Goal: Information Seeking & Learning: Learn about a topic

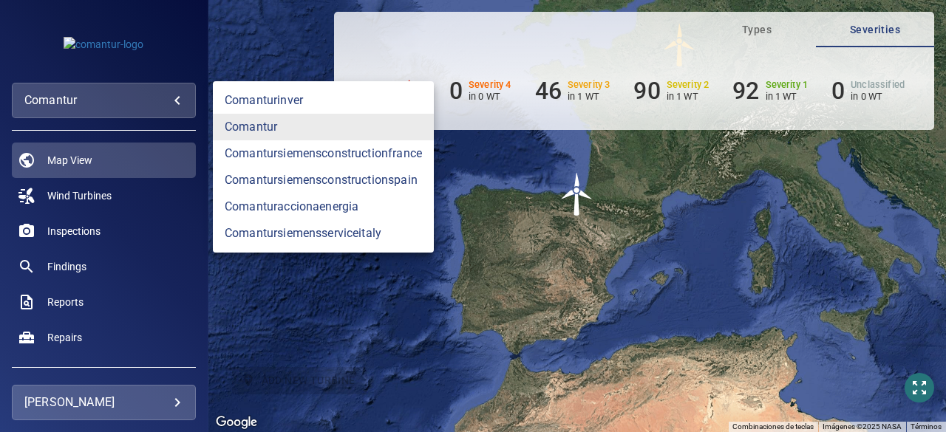
click at [179, 103] on body "**********" at bounding box center [473, 216] width 946 height 432
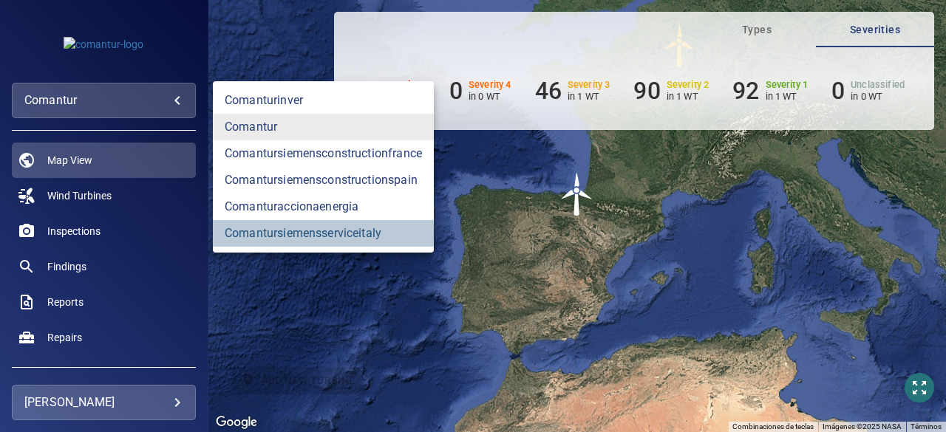
click at [276, 233] on link "comantursiemensserviceitaly" at bounding box center [323, 233] width 221 height 27
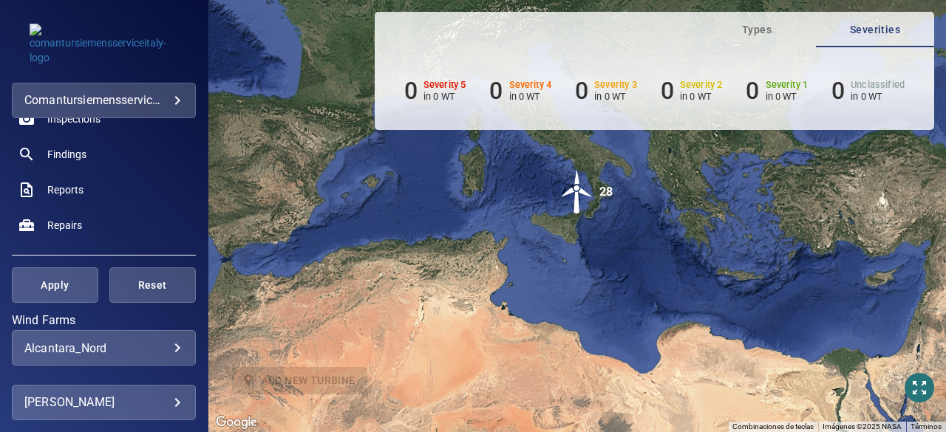
scroll to position [118, 0]
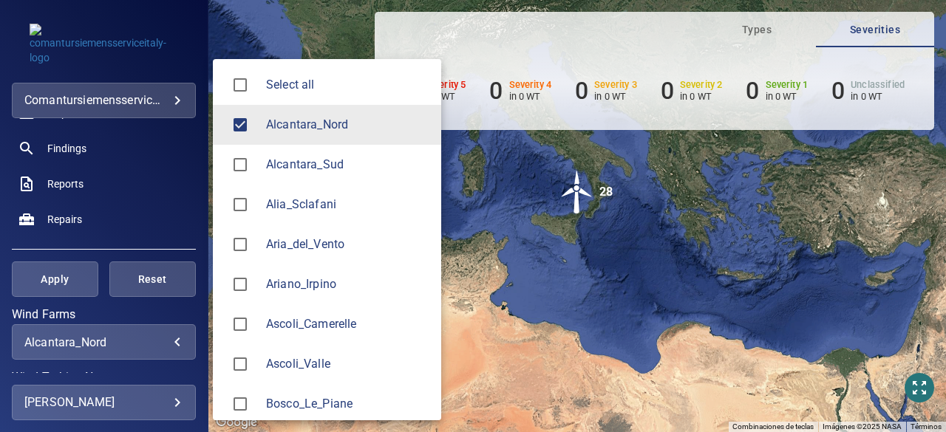
click at [166, 341] on body "**********" at bounding box center [473, 216] width 946 height 432
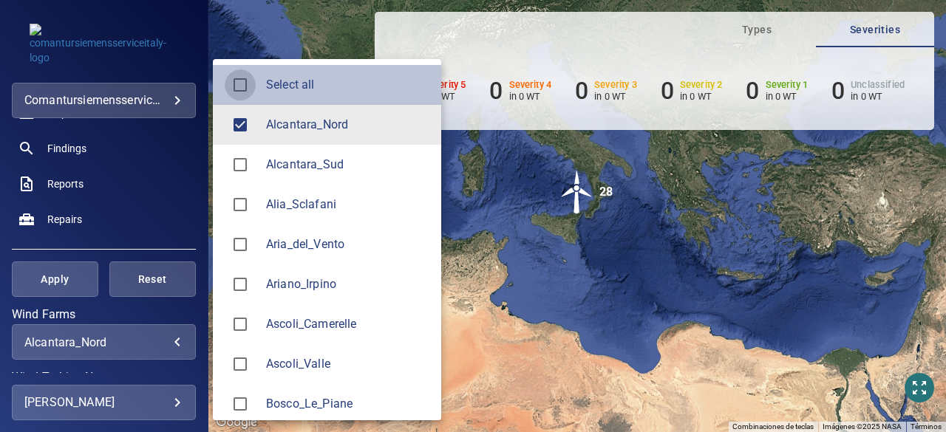
type input "**********"
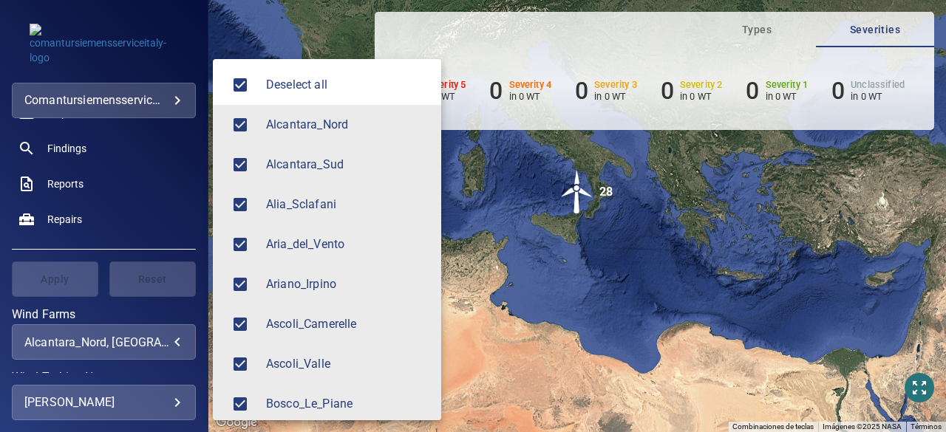
scroll to position [1965, 0]
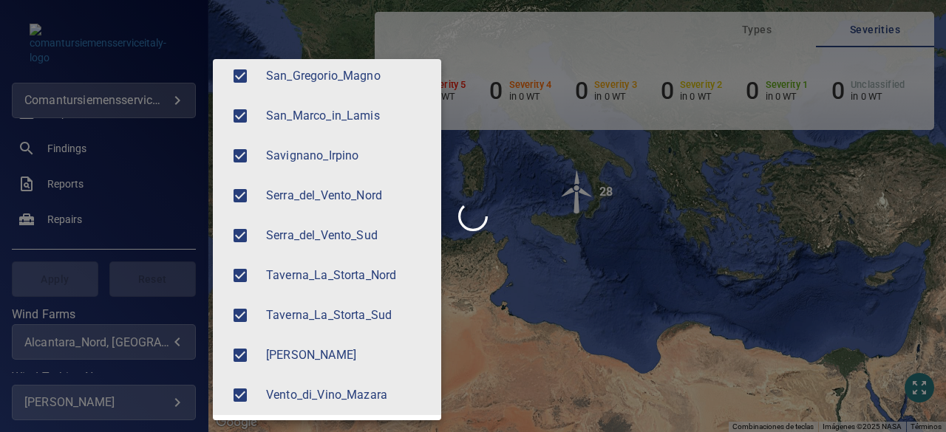
click at [200, 123] on div at bounding box center [473, 216] width 946 height 432
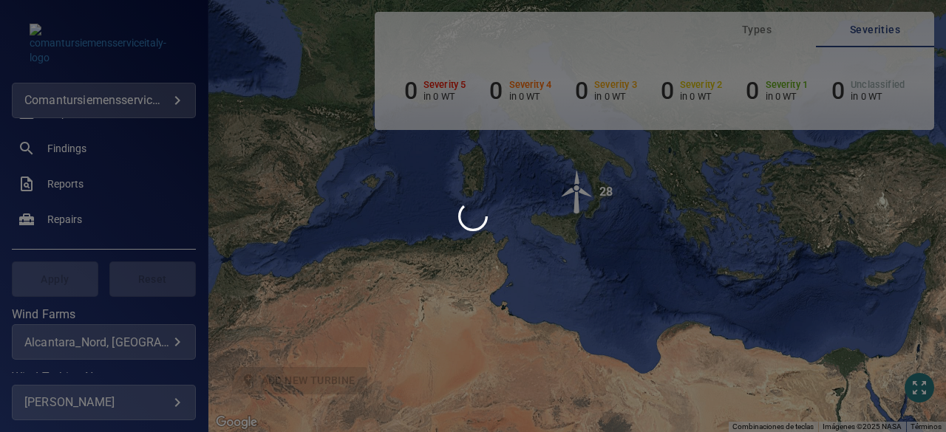
click at [200, 123] on div "Deselect all Alcantara_Nord Alcantara_Sud Alia_Sclafani Aria_del_Vento Ariano_I…" at bounding box center [473, 216] width 946 height 432
click at [200, 123] on div at bounding box center [473, 216] width 946 height 432
drag, startPoint x: 200, startPoint y: 123, endPoint x: 205, endPoint y: 146, distance: 22.9
click at [200, 123] on div at bounding box center [473, 216] width 946 height 432
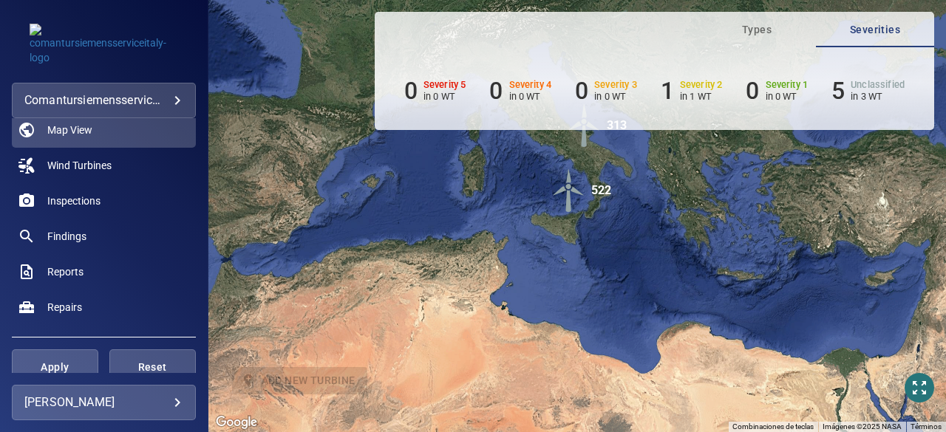
scroll to position [30, 0]
click at [90, 200] on span "Inspections" at bounding box center [73, 201] width 53 height 15
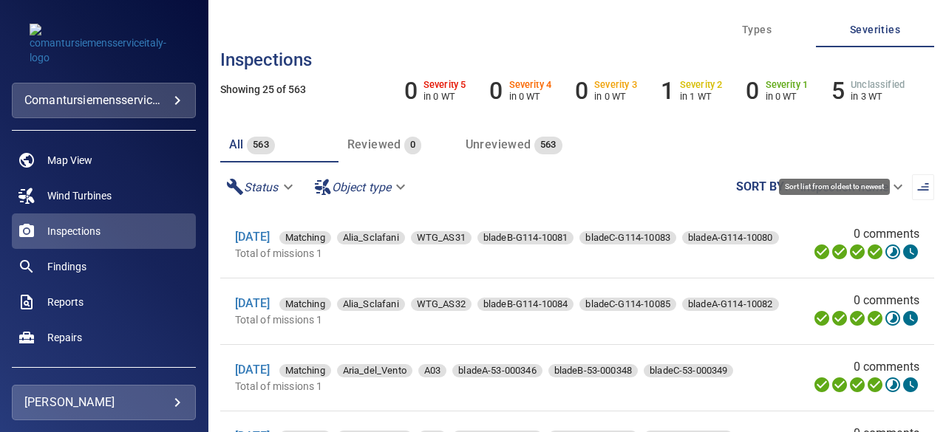
click at [916, 189] on icon "button" at bounding box center [923, 187] width 15 height 15
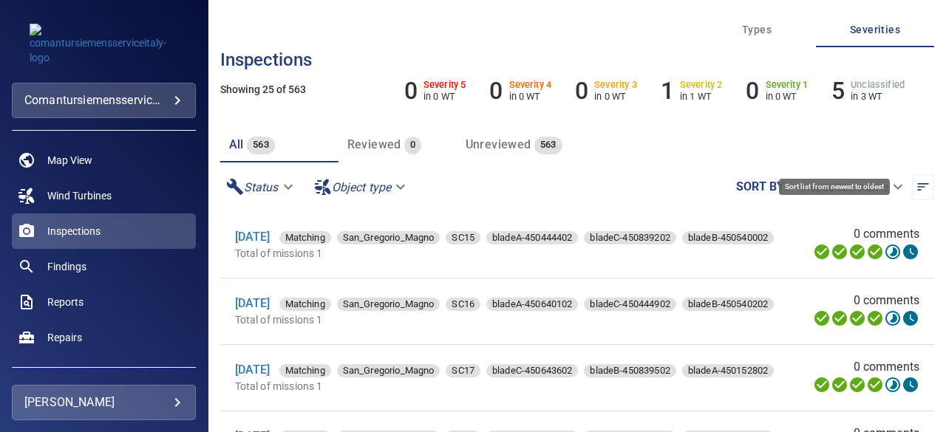
click at [916, 189] on icon "button" at bounding box center [923, 187] width 15 height 15
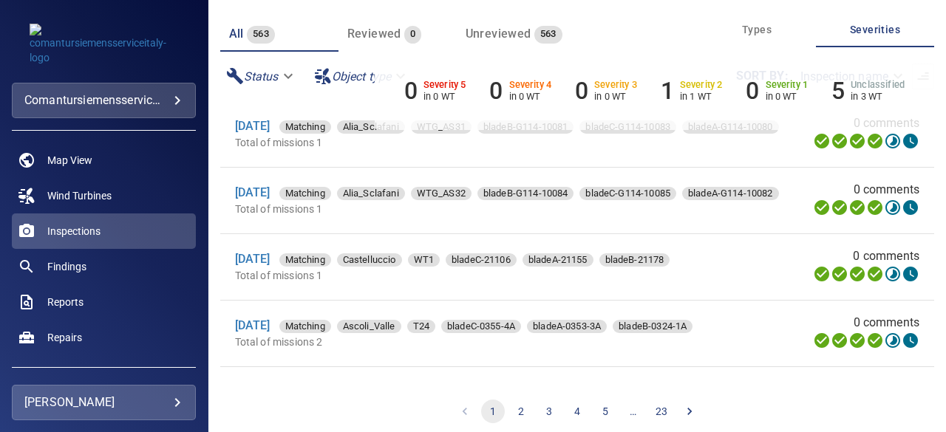
scroll to position [120, 0]
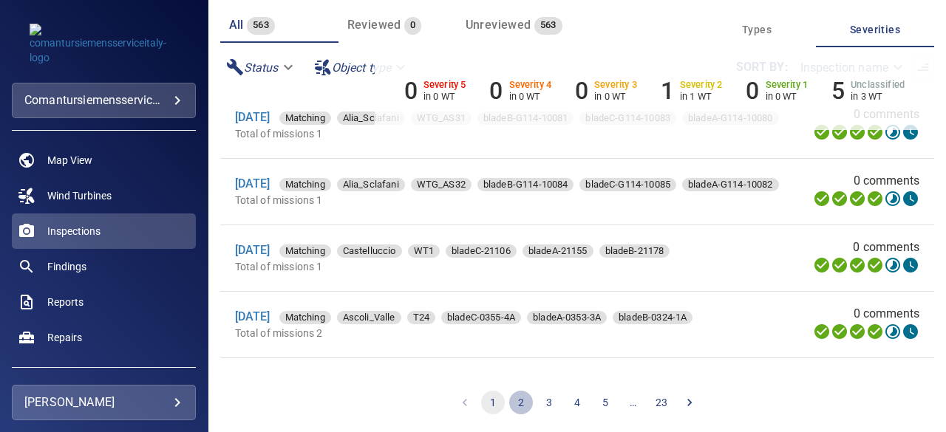
click at [514, 403] on button "2" at bounding box center [521, 403] width 24 height 24
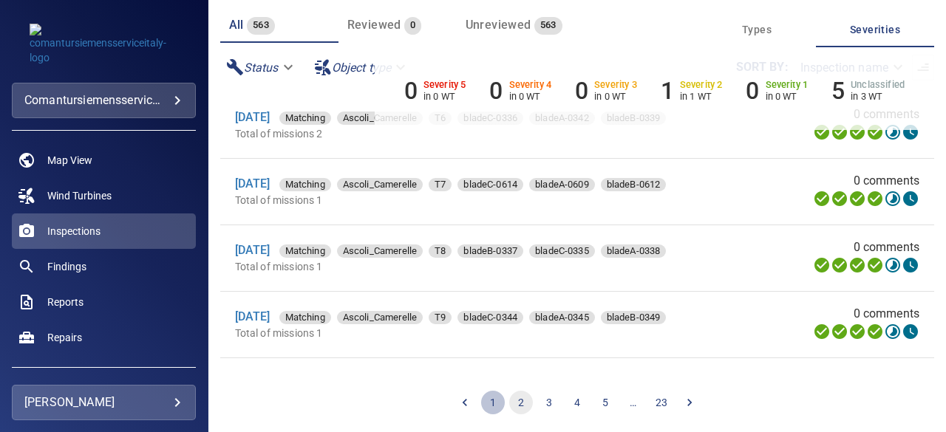
click at [486, 405] on button "1" at bounding box center [493, 403] width 24 height 24
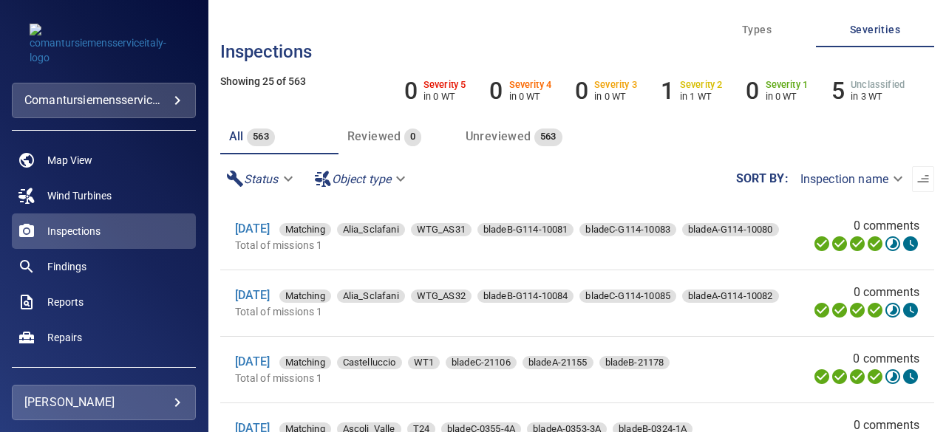
scroll to position [0, 0]
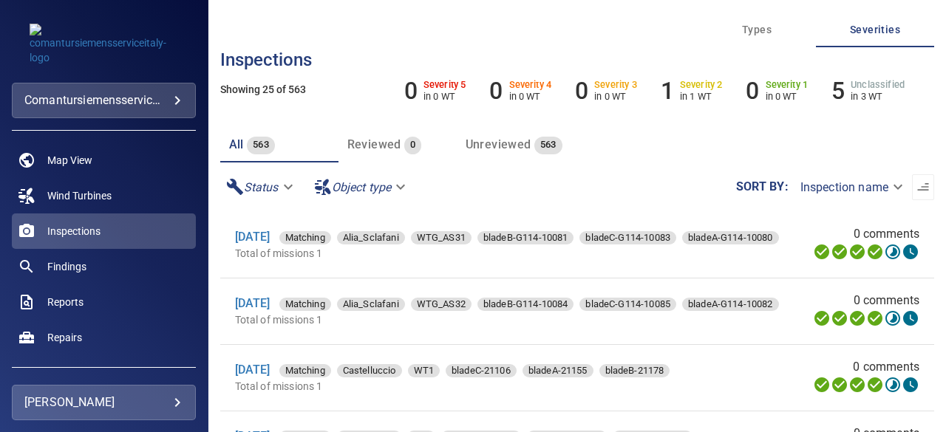
click at [631, 141] on div "All 563 Reviewed 0 Unreviewed 563" at bounding box center [577, 144] width 714 height 35
click at [271, 230] on link "[DATE]" at bounding box center [252, 237] width 35 height 14
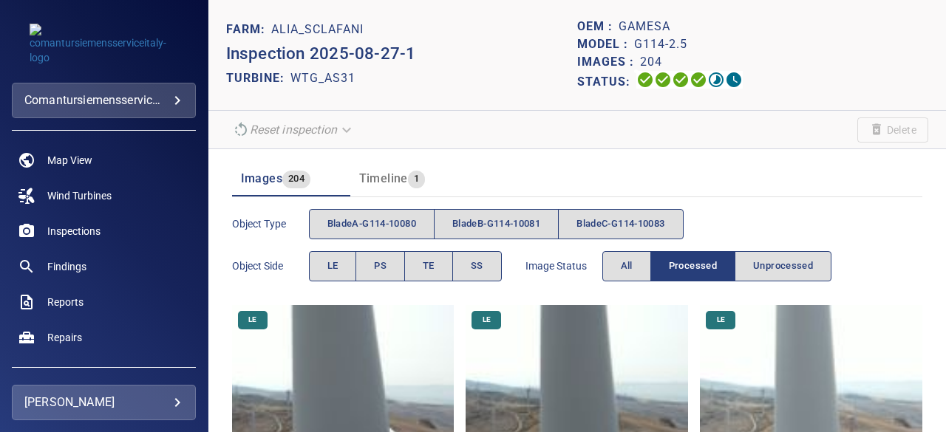
click at [408, 180] on span "1" at bounding box center [416, 179] width 17 height 17
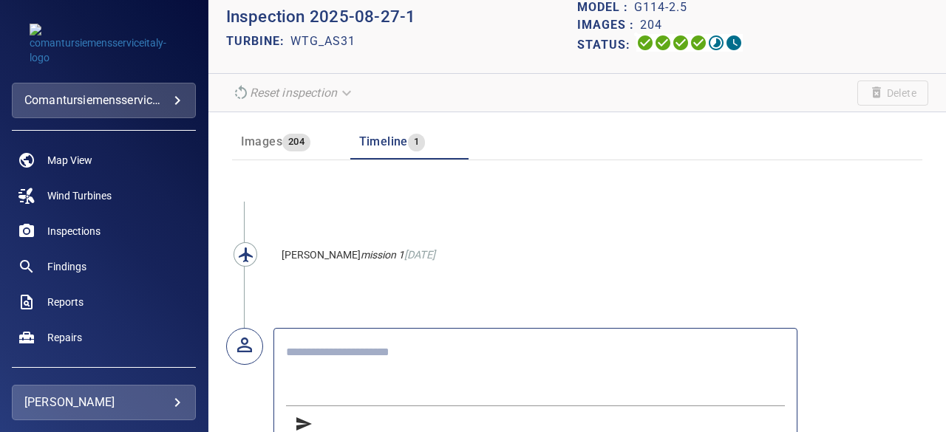
scroll to position [63, 0]
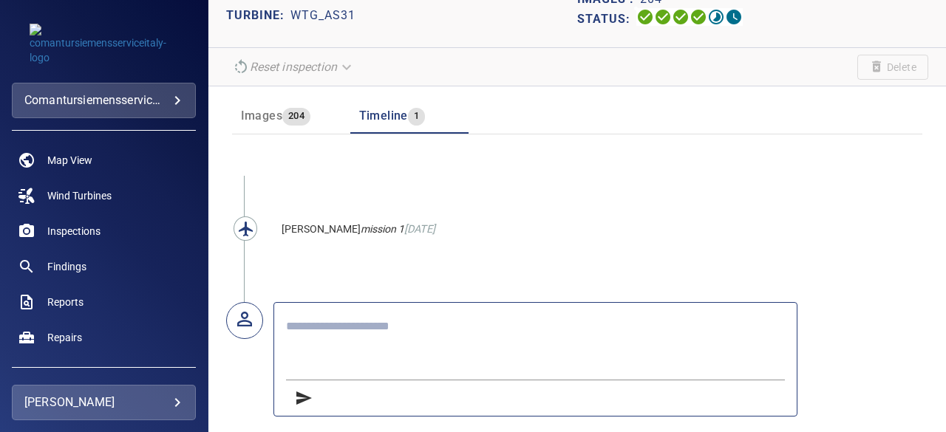
click at [863, 222] on div "[PERSON_NAME] flew mission 1 [DATE]" at bounding box center [577, 296] width 738 height 276
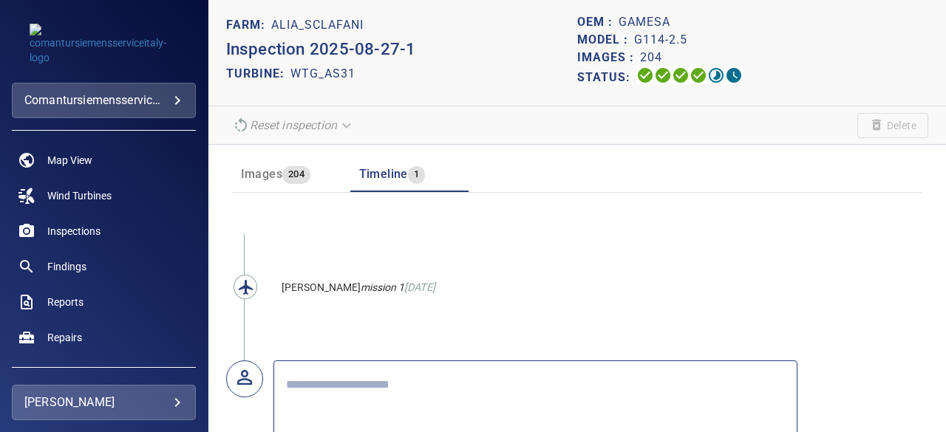
scroll to position [0, 0]
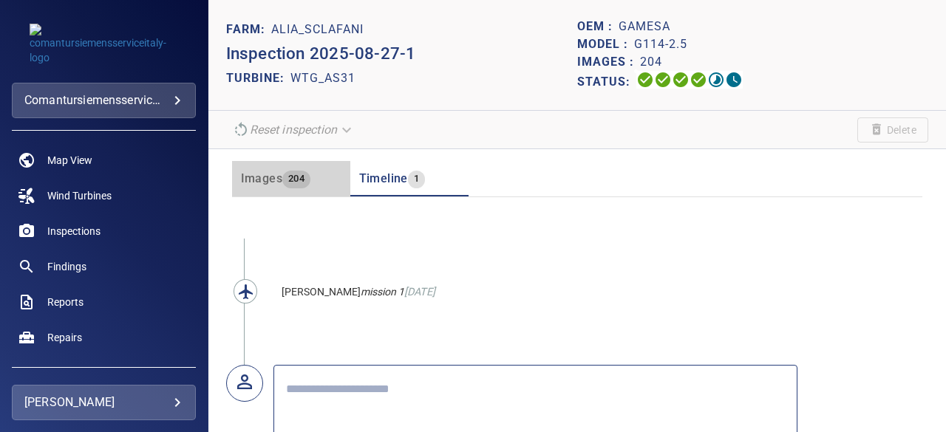
click at [266, 178] on span "Images" at bounding box center [261, 178] width 41 height 14
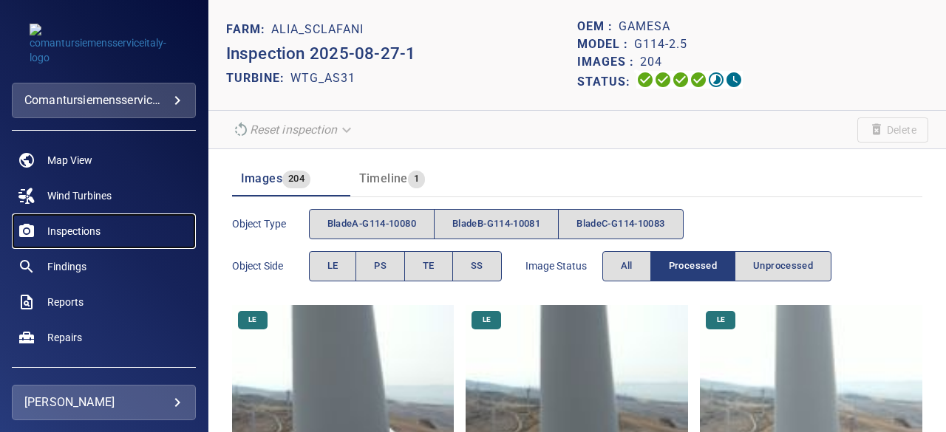
click at [89, 231] on span "Inspections" at bounding box center [73, 231] width 53 height 15
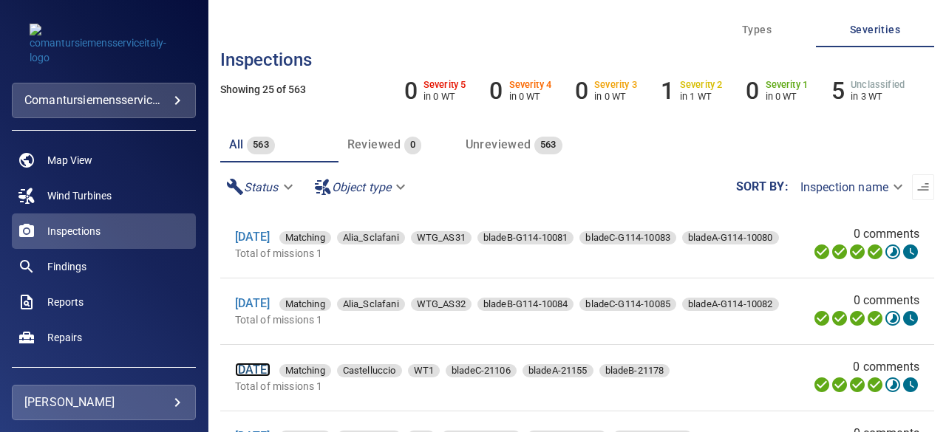
click at [268, 375] on link "[DATE]" at bounding box center [252, 370] width 35 height 14
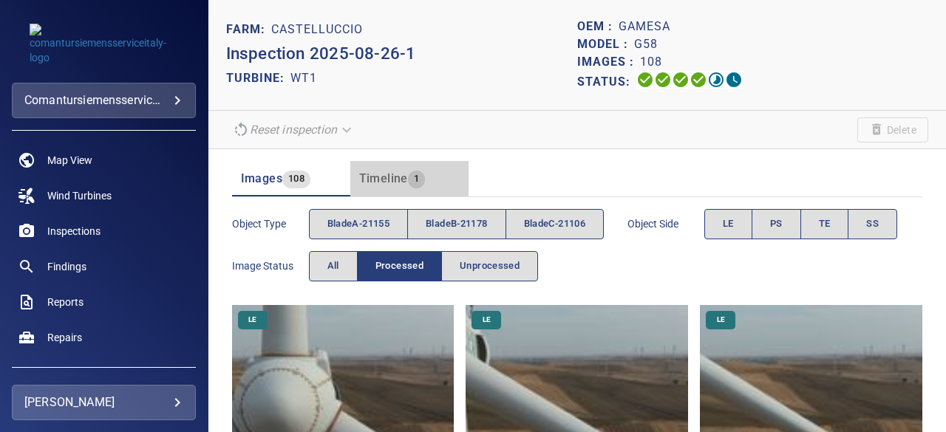
click at [384, 181] on span "Timeline" at bounding box center [383, 178] width 49 height 14
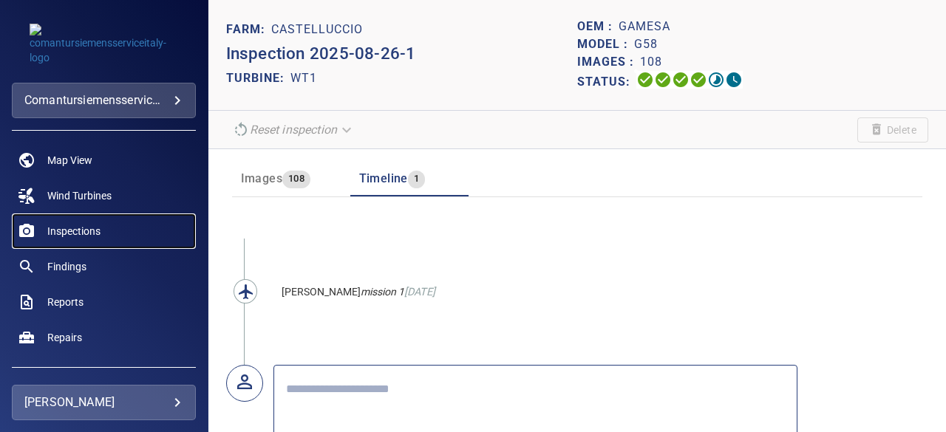
click at [89, 232] on span "Inspections" at bounding box center [73, 231] width 53 height 15
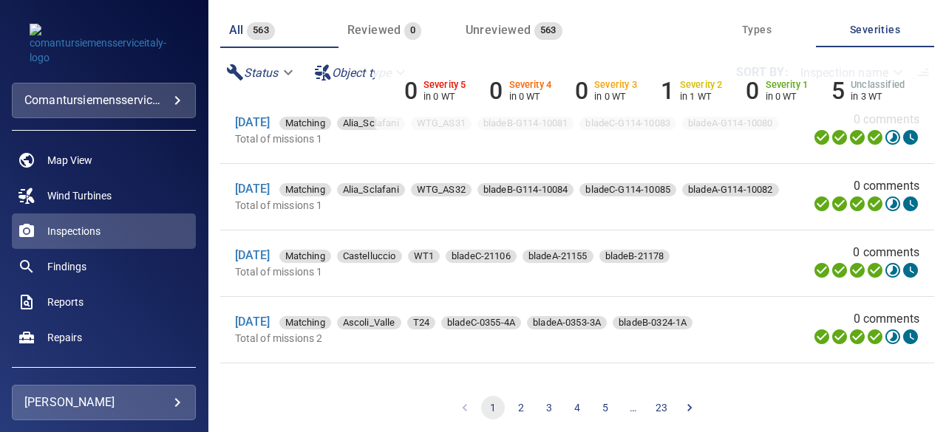
scroll to position [118, 0]
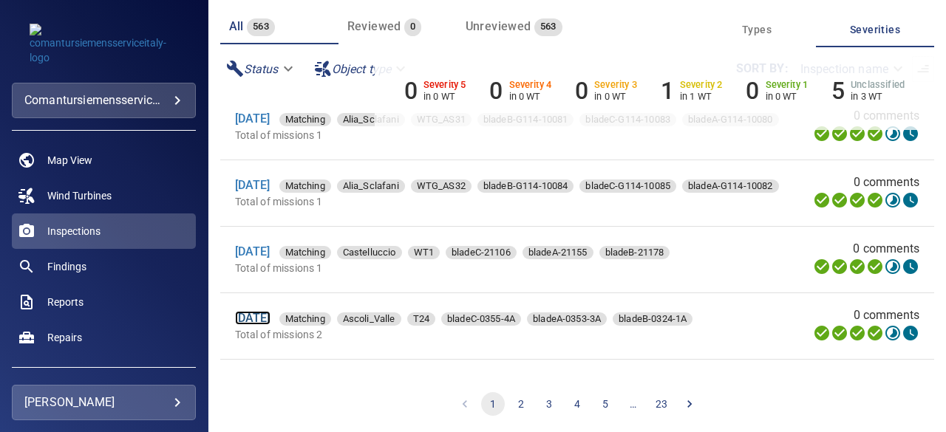
click at [256, 322] on link "[DATE]" at bounding box center [252, 318] width 35 height 14
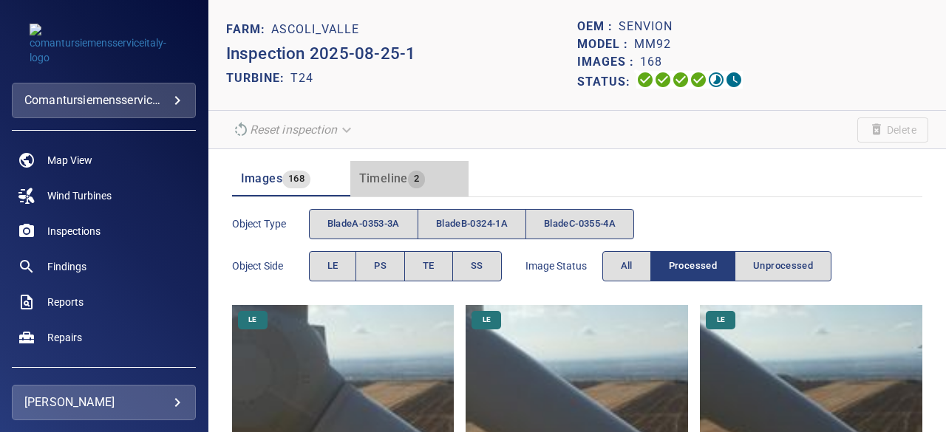
click at [390, 181] on span "Timeline" at bounding box center [383, 178] width 49 height 14
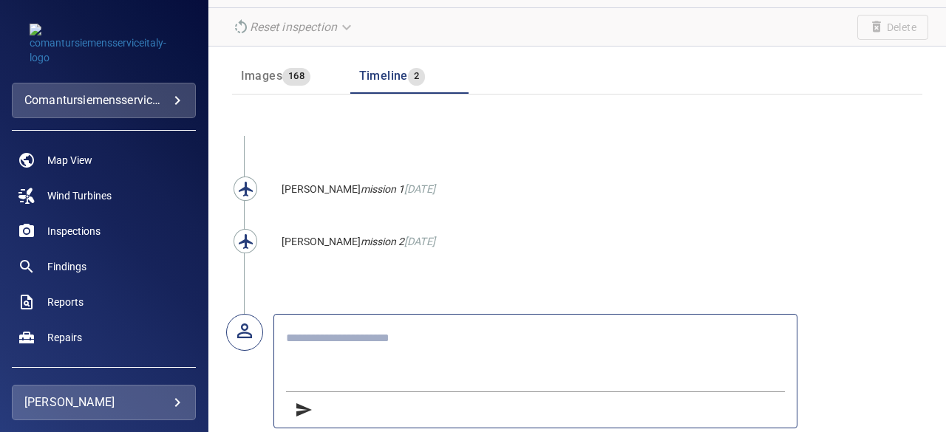
scroll to position [115, 0]
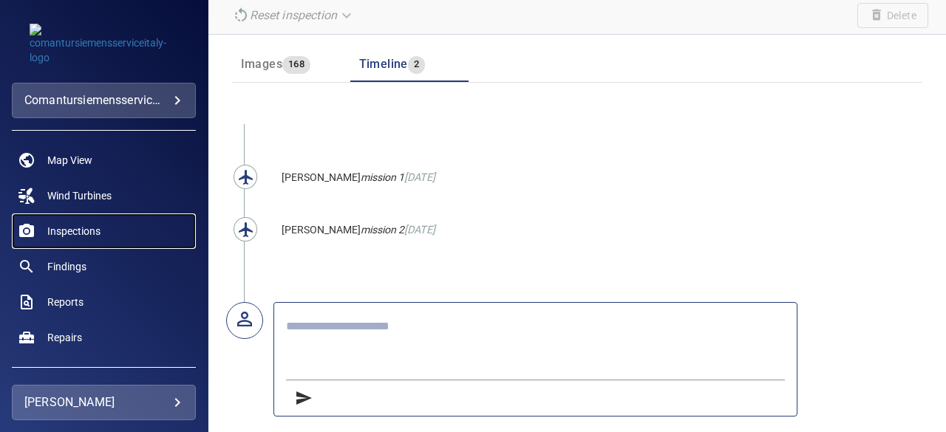
click at [86, 231] on span "Inspections" at bounding box center [73, 231] width 53 height 15
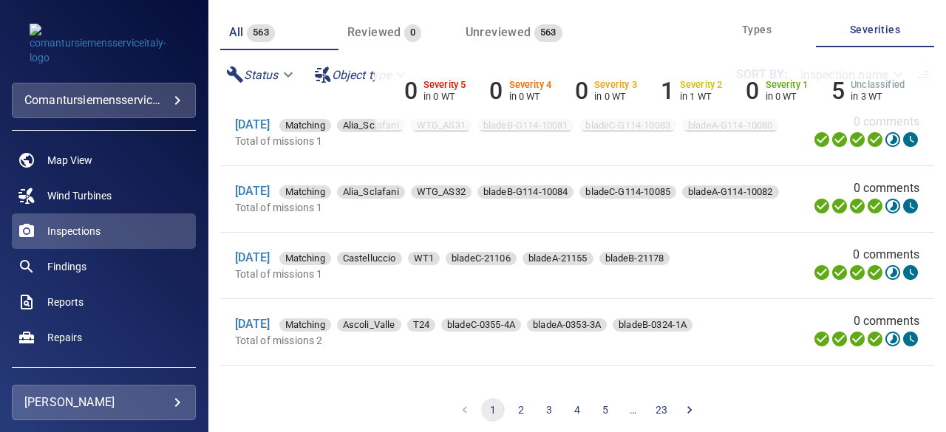
scroll to position [120, 0]
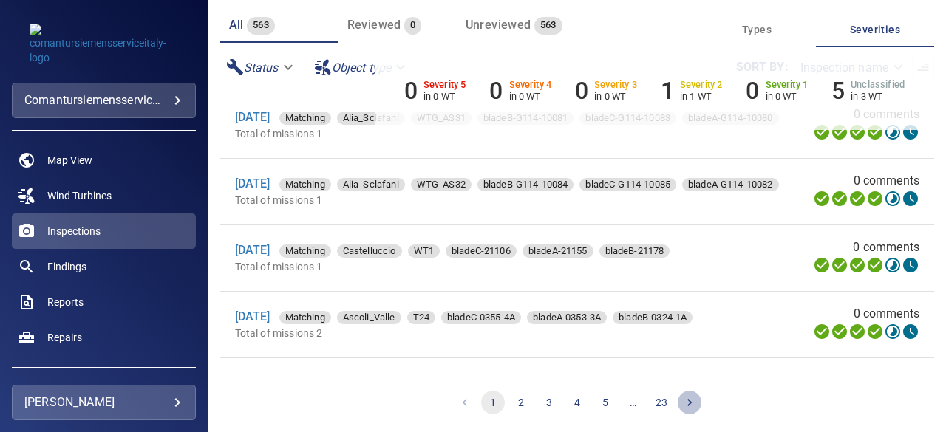
click at [693, 401] on button "Go to next page" at bounding box center [690, 403] width 24 height 24
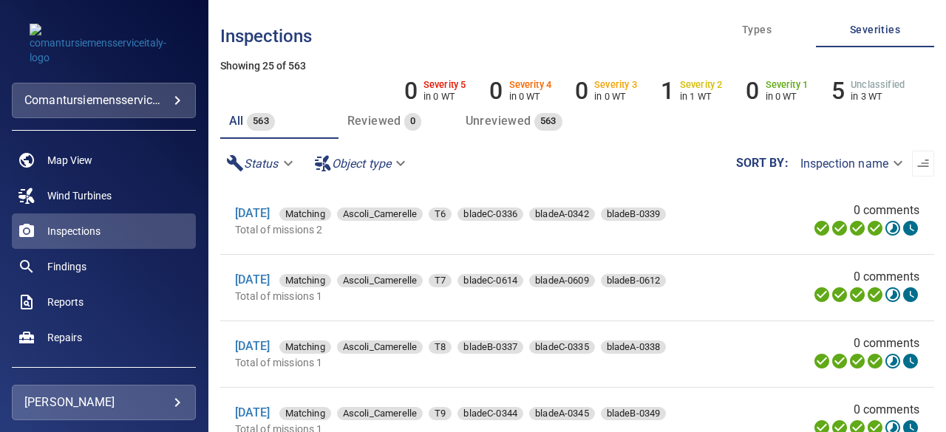
scroll to position [1, 0]
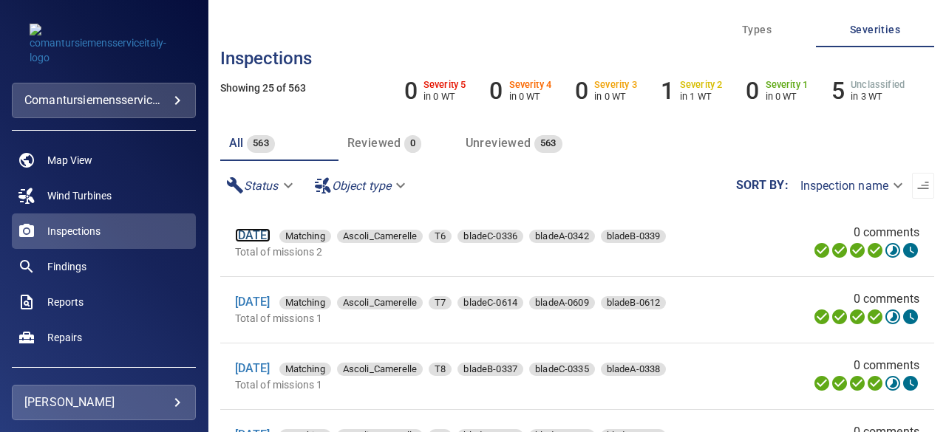
click at [270, 240] on link "[DATE]" at bounding box center [252, 235] width 35 height 14
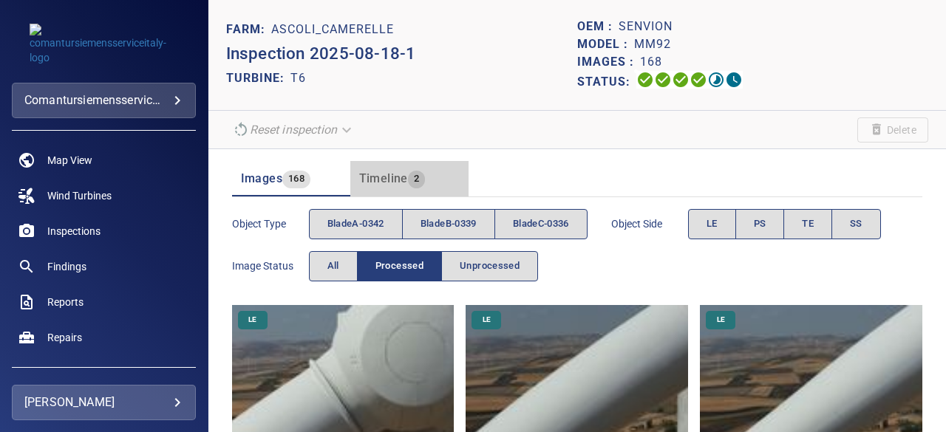
click at [395, 180] on span "Timeline" at bounding box center [383, 178] width 49 height 14
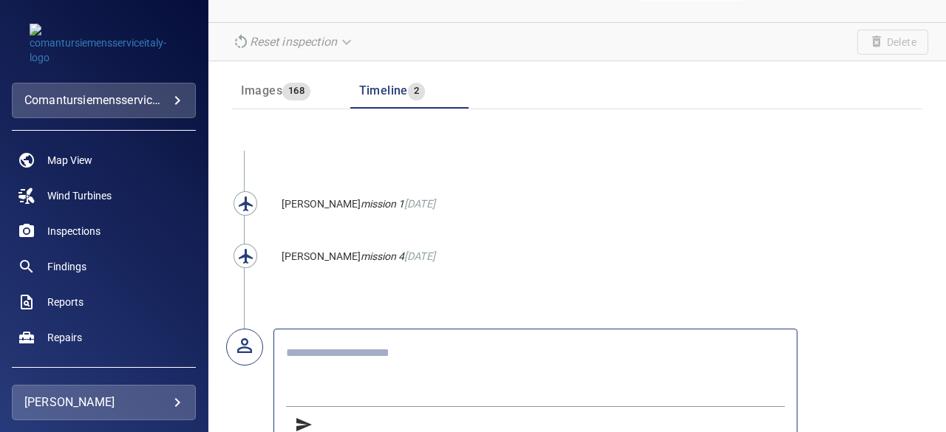
scroll to position [115, 0]
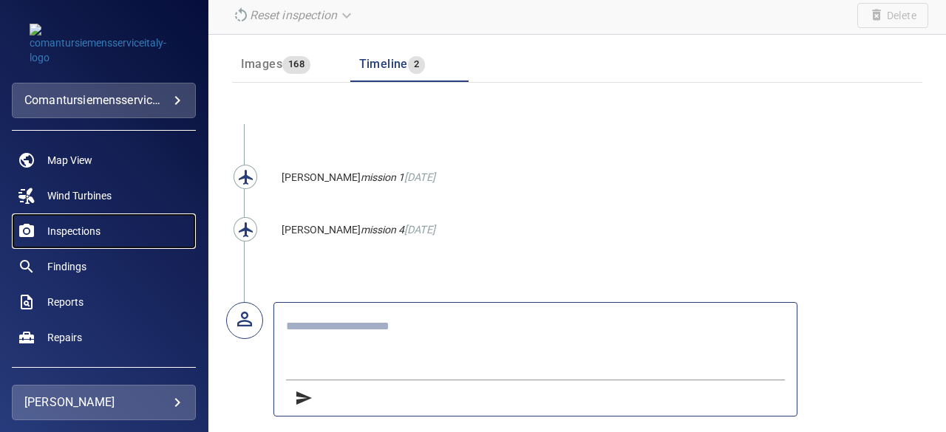
click at [69, 228] on span "Inspections" at bounding box center [73, 231] width 53 height 15
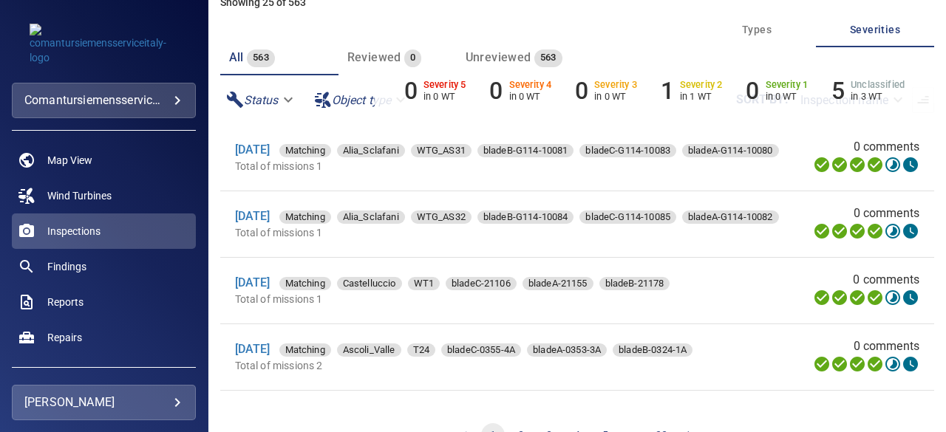
scroll to position [120, 0]
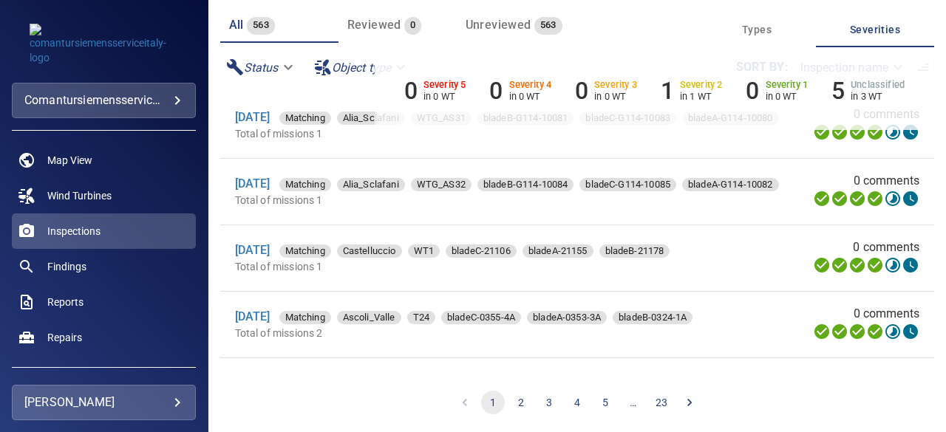
click at [515, 406] on button "2" at bounding box center [521, 403] width 24 height 24
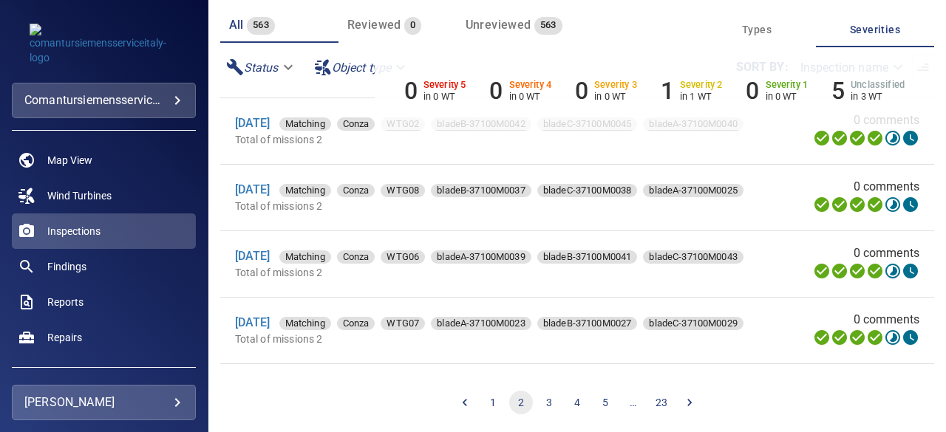
scroll to position [452, 0]
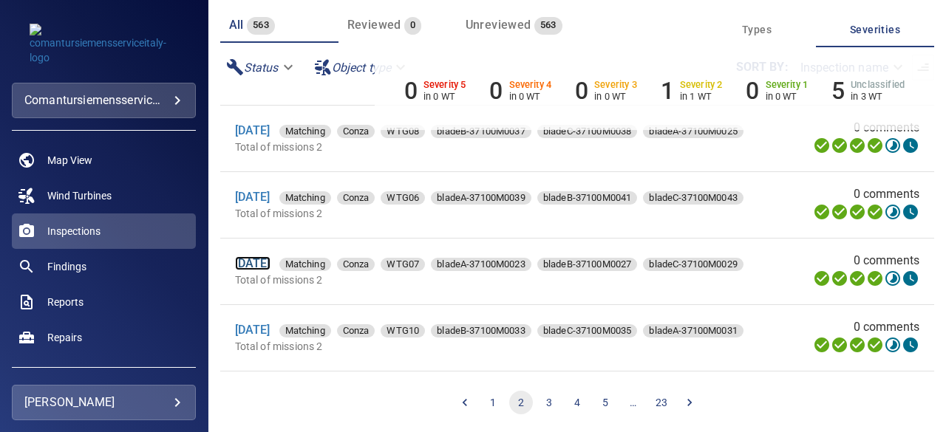
click at [268, 266] on link "[DATE]" at bounding box center [252, 263] width 35 height 14
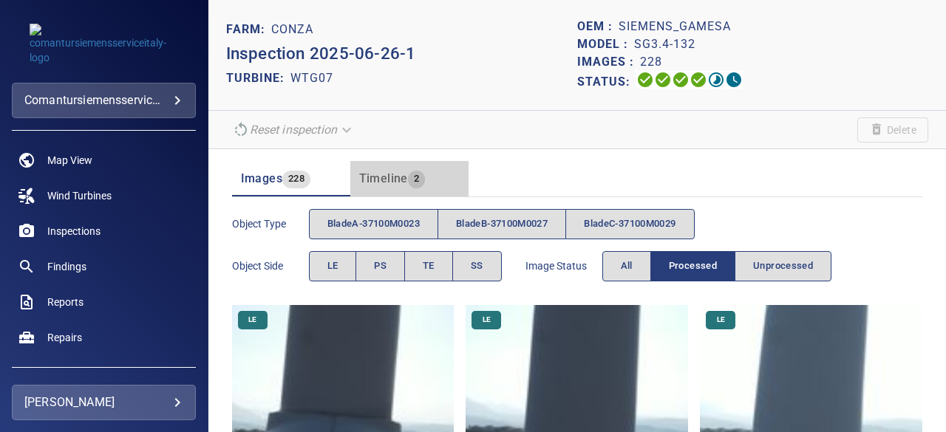
click at [375, 171] on span "Timeline" at bounding box center [383, 178] width 49 height 14
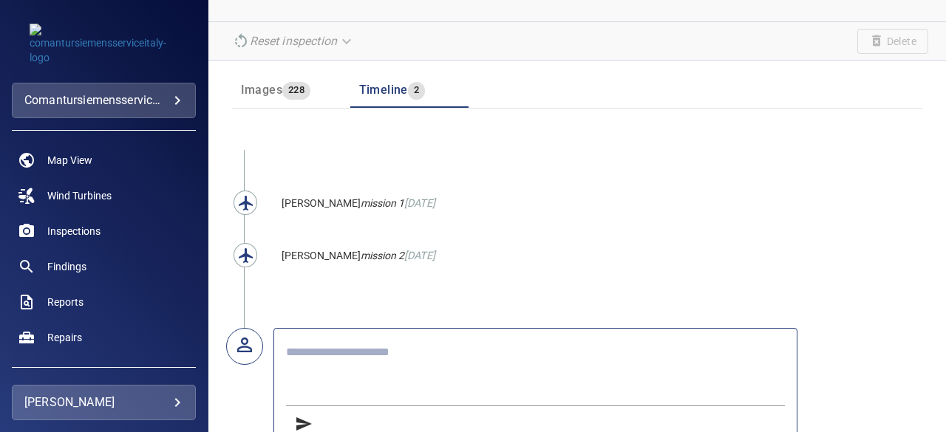
scroll to position [115, 0]
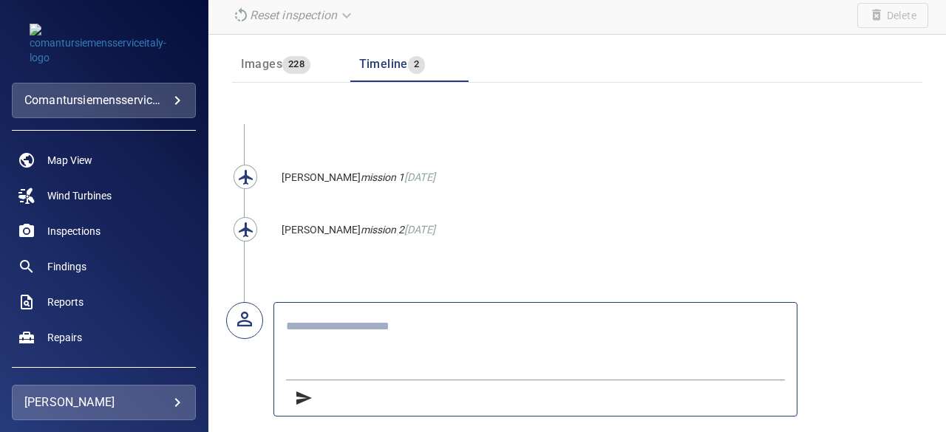
click at [261, 67] on span "Images" at bounding box center [261, 64] width 41 height 14
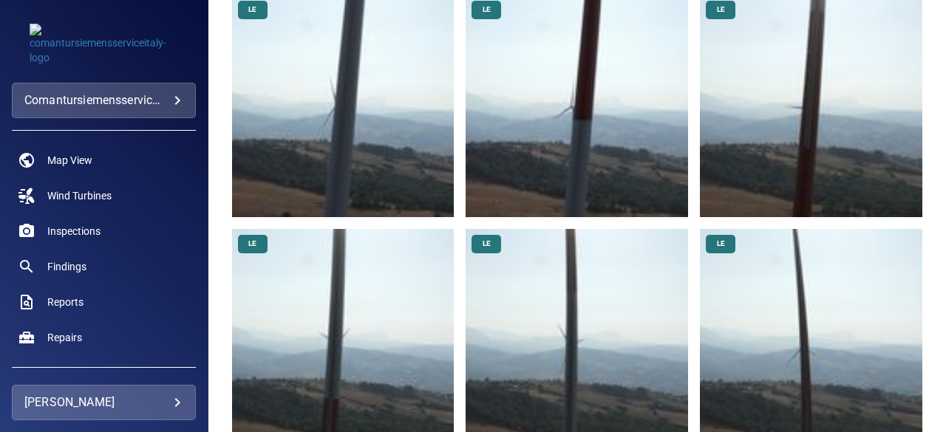
scroll to position [1248, 0]
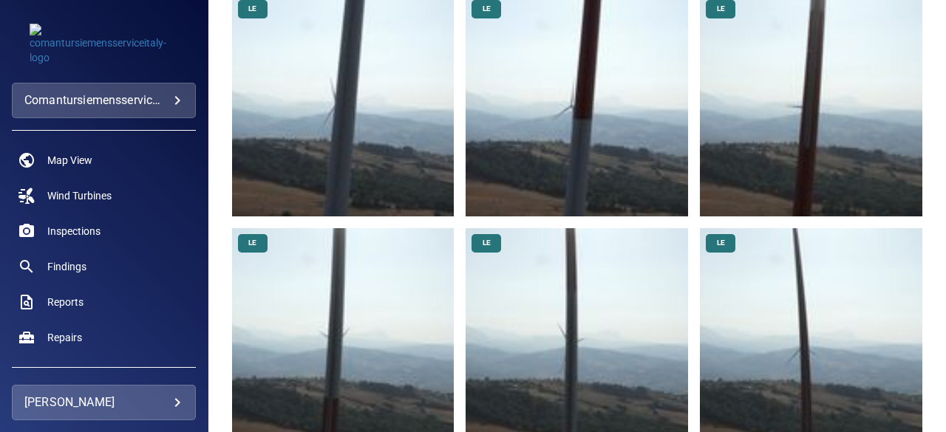
click at [795, 359] on img at bounding box center [811, 339] width 222 height 222
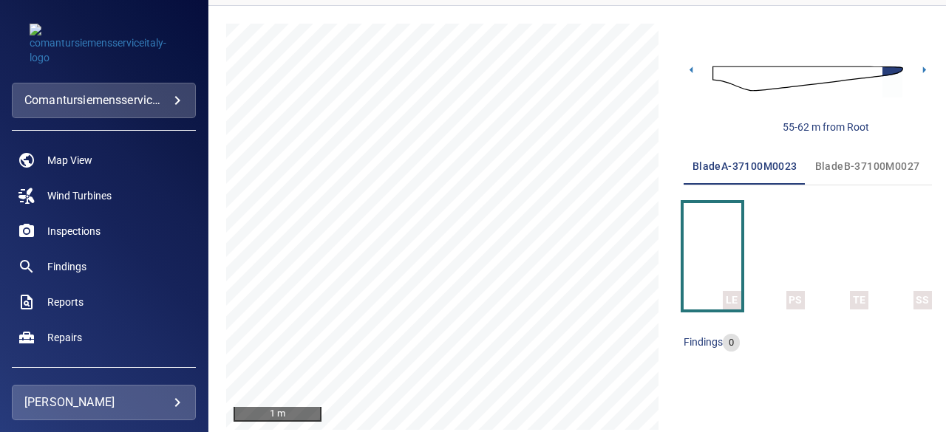
scroll to position [204, 0]
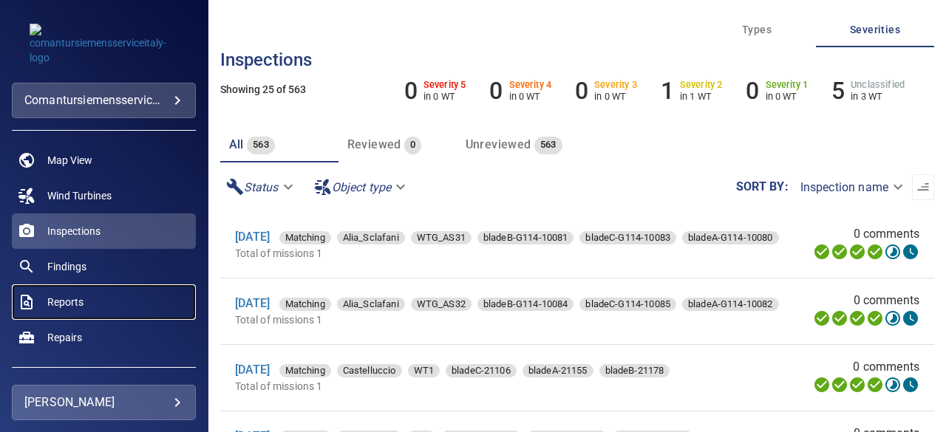
click at [68, 298] on span "Reports" at bounding box center [65, 302] width 36 height 15
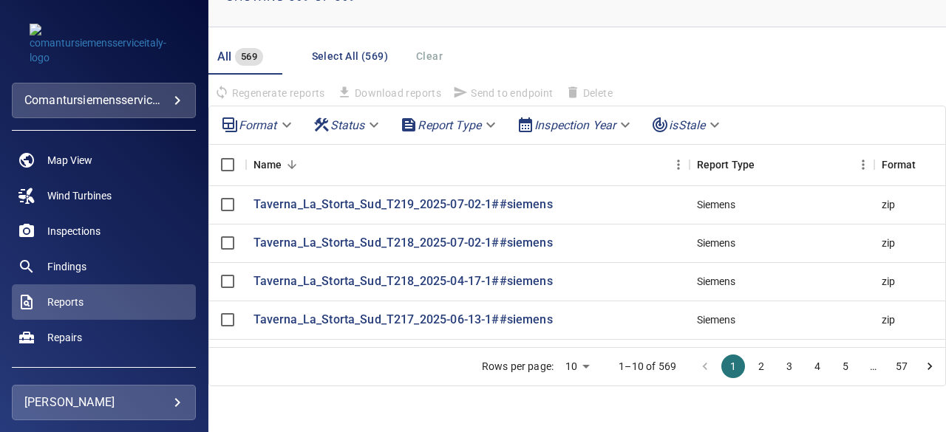
scroll to position [58, 0]
click at [752, 364] on button "2" at bounding box center [761, 366] width 24 height 24
drag, startPoint x: 802, startPoint y: 64, endPoint x: 804, endPoint y: 54, distance: 10.6
click at [804, 54] on div "All 569 Select All (569) Clear Regenerate reports Download reports Send to endp…" at bounding box center [577, 71] width 738 height 67
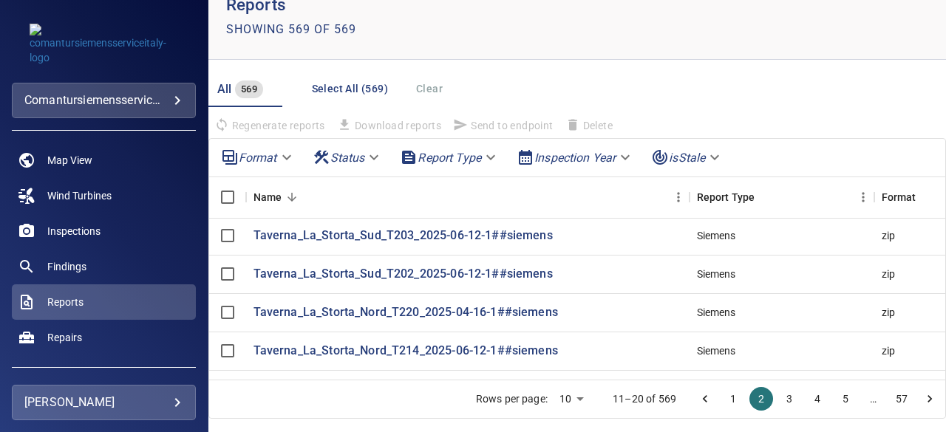
scroll to position [0, 0]
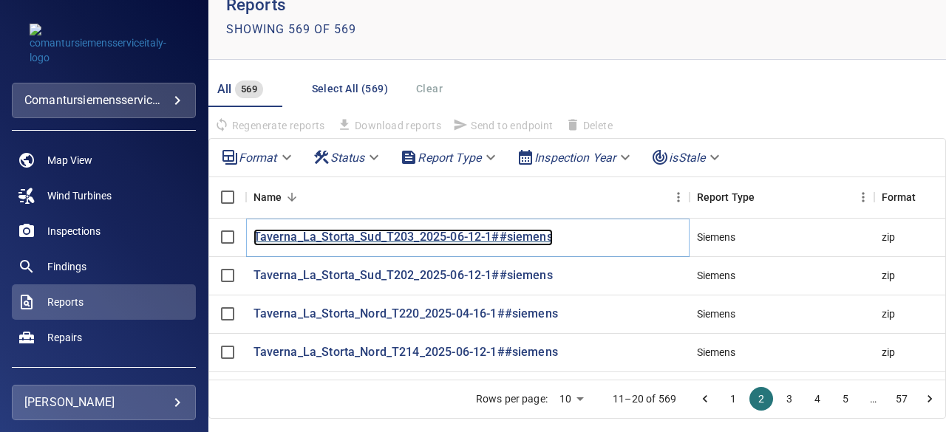
click at [407, 238] on p "Taverna_La_Storta_Sud_T203_2025-06-12-1##siemens" at bounding box center [403, 237] width 299 height 17
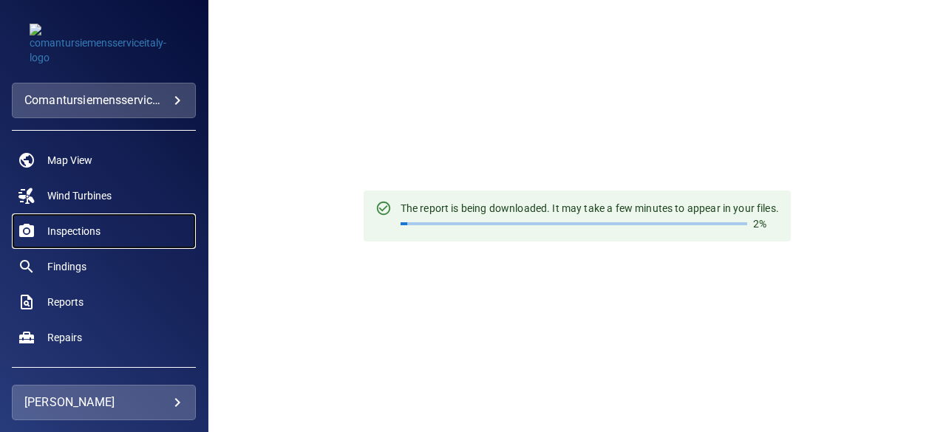
click at [89, 234] on span "Inspections" at bounding box center [73, 231] width 53 height 15
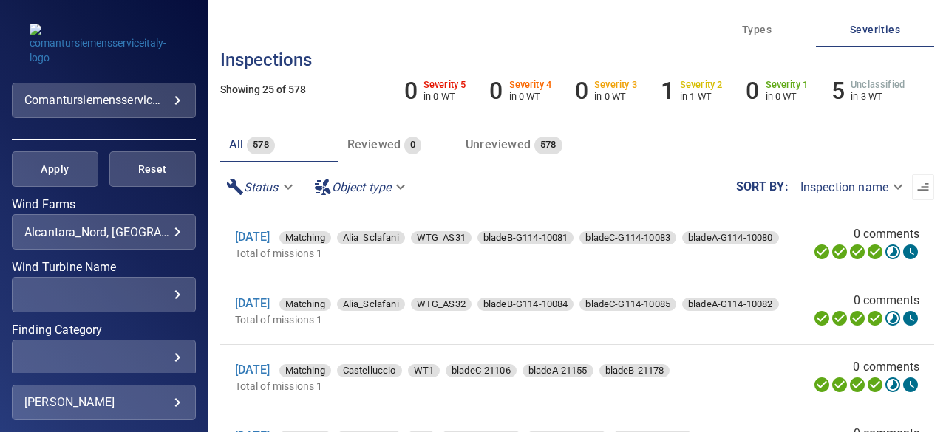
scroll to position [237, 0]
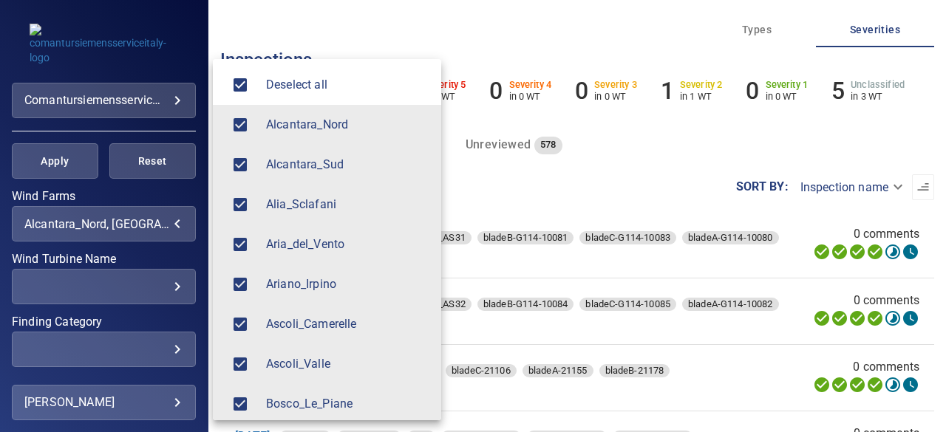
click at [163, 220] on body "**********" at bounding box center [473, 216] width 946 height 432
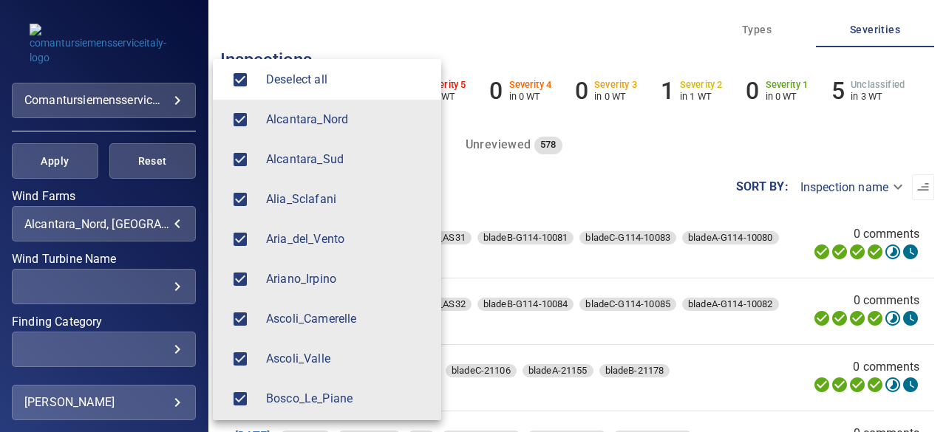
scroll to position [0, 0]
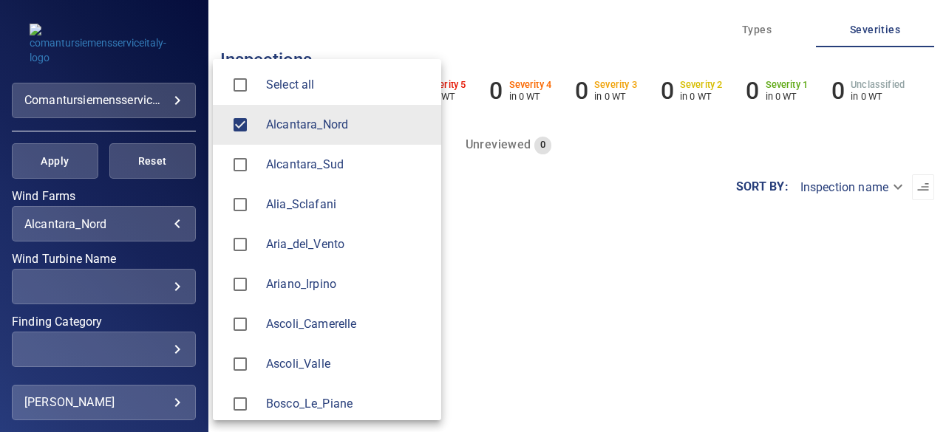
click at [572, 235] on div at bounding box center [473, 216] width 946 height 432
click at [167, 222] on body "**********" at bounding box center [473, 216] width 946 height 432
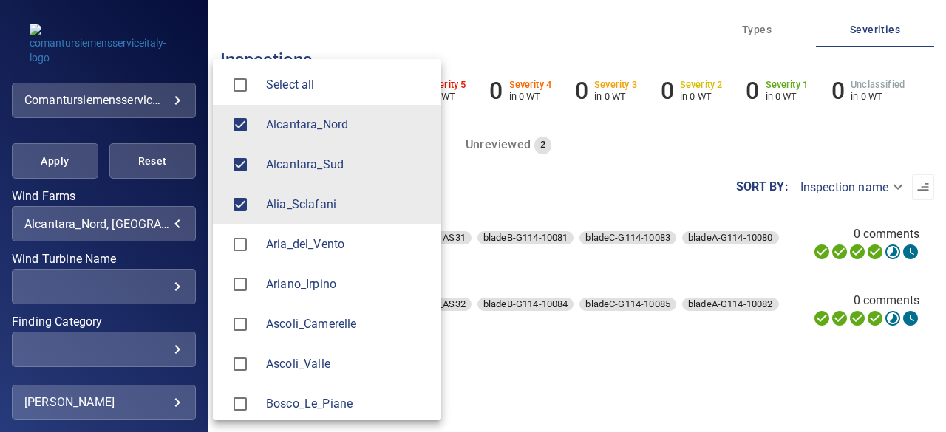
click at [501, 350] on div at bounding box center [473, 216] width 946 height 432
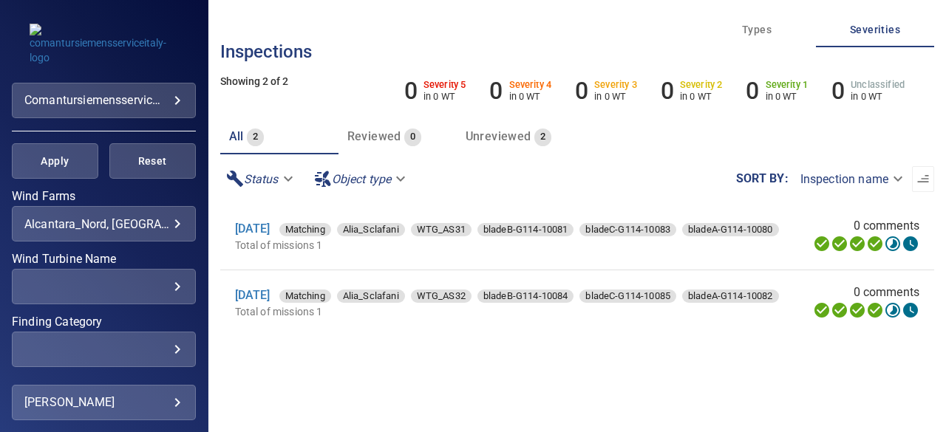
scroll to position [1, 0]
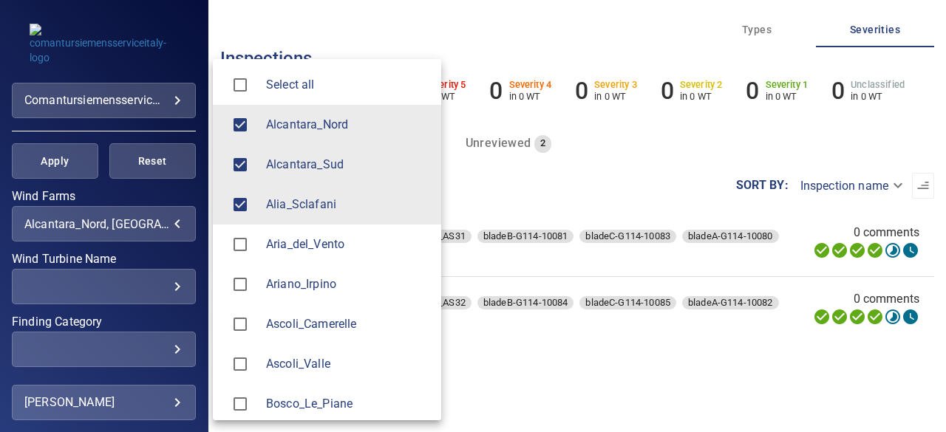
click at [166, 226] on body "**********" at bounding box center [473, 216] width 946 height 432
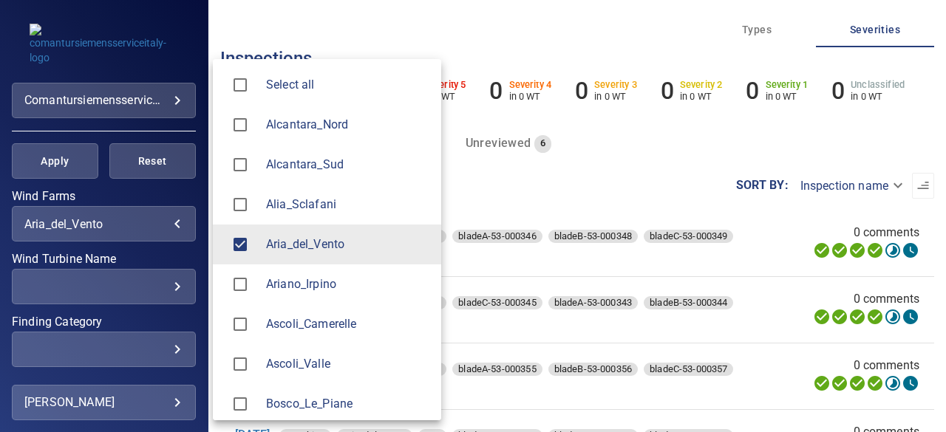
click at [939, 424] on div at bounding box center [473, 216] width 946 height 432
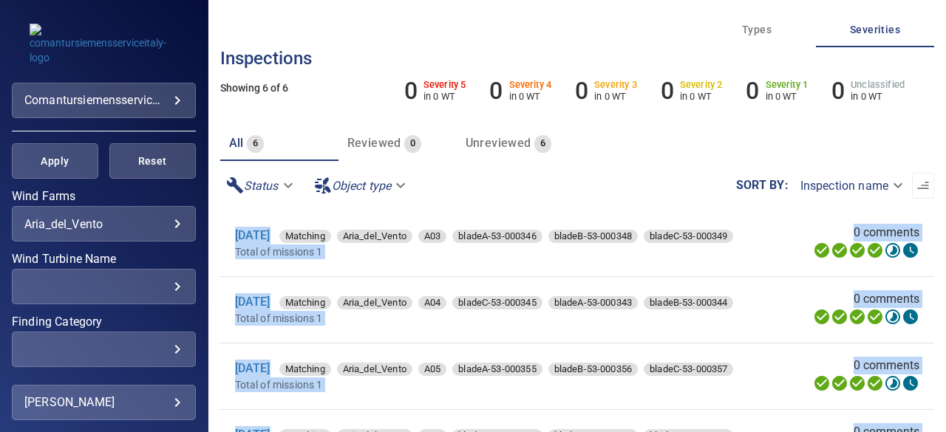
click at [939, 424] on div "Select all Alcantara_Nord Alcantara_Sud Alia_Sclafani Aria_del_Vento Ariano_Irp…" at bounding box center [473, 216] width 946 height 432
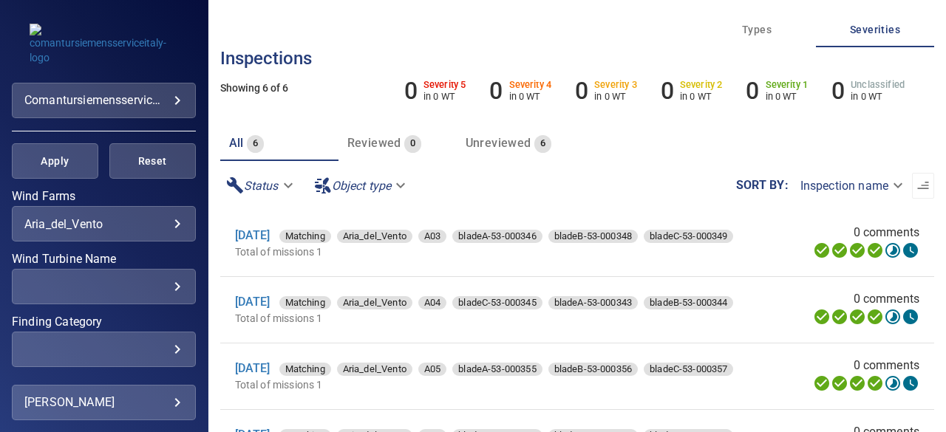
click at [939, 424] on div "Select all Alcantara_Nord Alcantara_Sud Alia_Sclafani Aria_del_Vento Ariano_Irp…" at bounding box center [473, 216] width 946 height 432
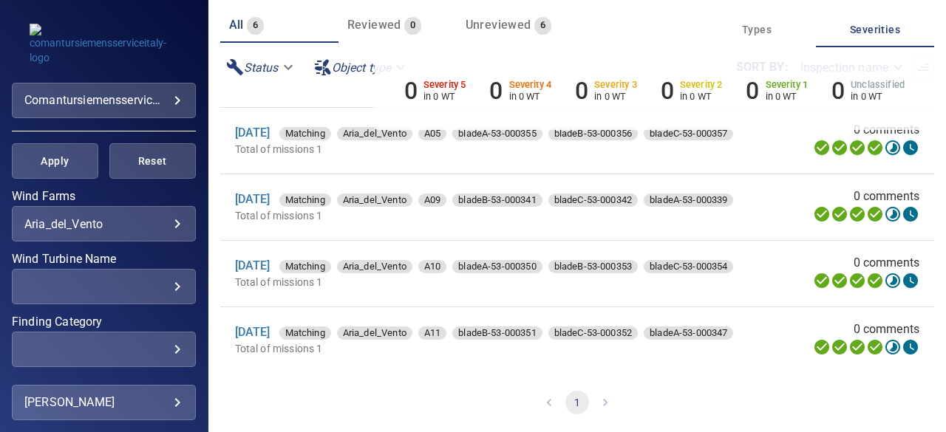
scroll to position [118, 0]
click at [186, 216] on div "**********" at bounding box center [104, 245] width 208 height 255
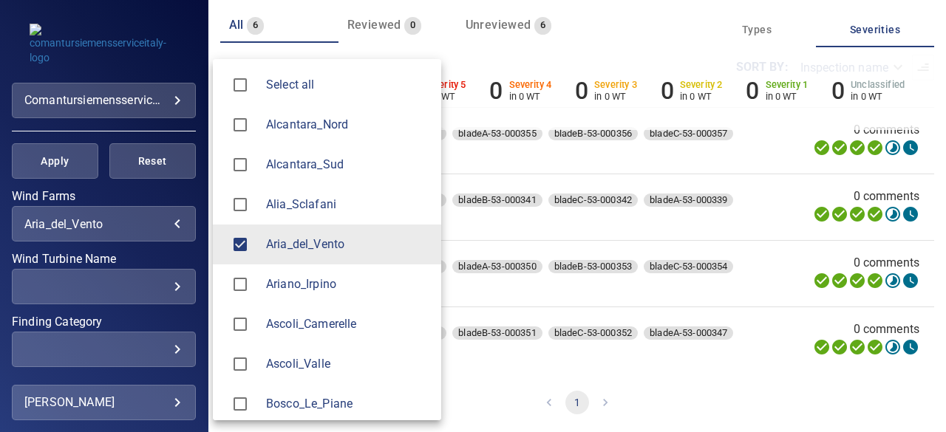
click at [165, 225] on body "**********" at bounding box center [473, 216] width 946 height 432
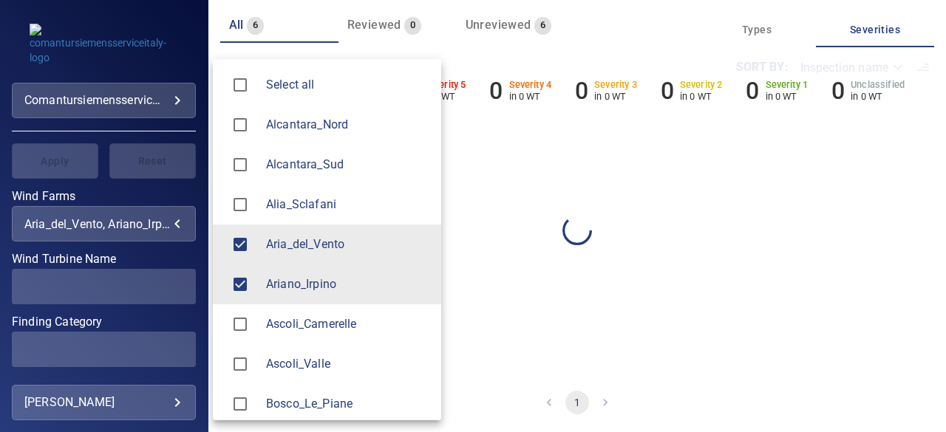
scroll to position [0, 0]
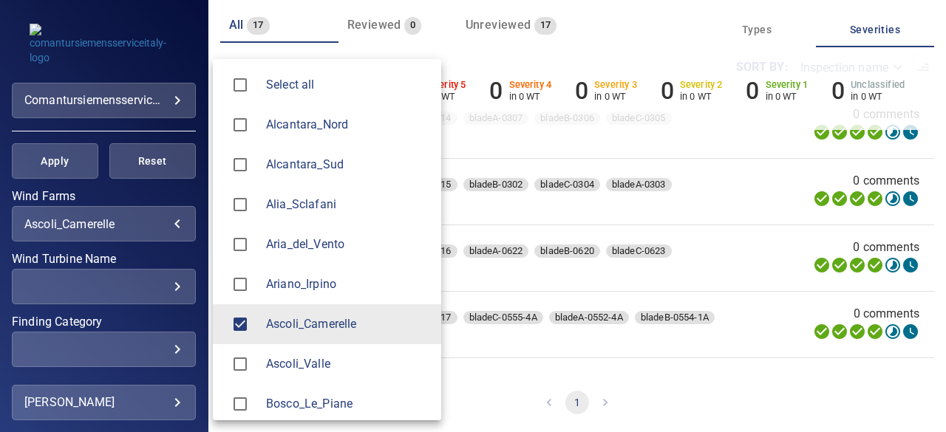
click at [919, 367] on div at bounding box center [473, 216] width 946 height 432
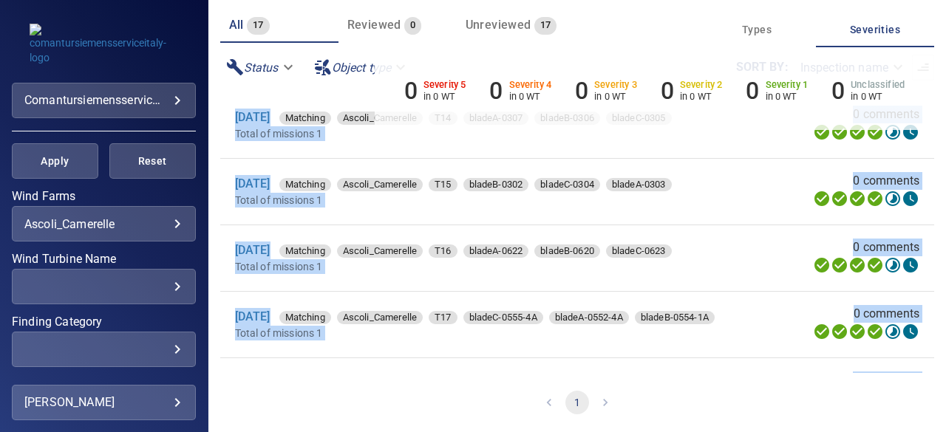
click at [919, 367] on div "Select all Alcantara_Nord Alcantara_Sud Alia_Sclafani Aria_del_Vento Ariano_Irp…" at bounding box center [473, 216] width 946 height 432
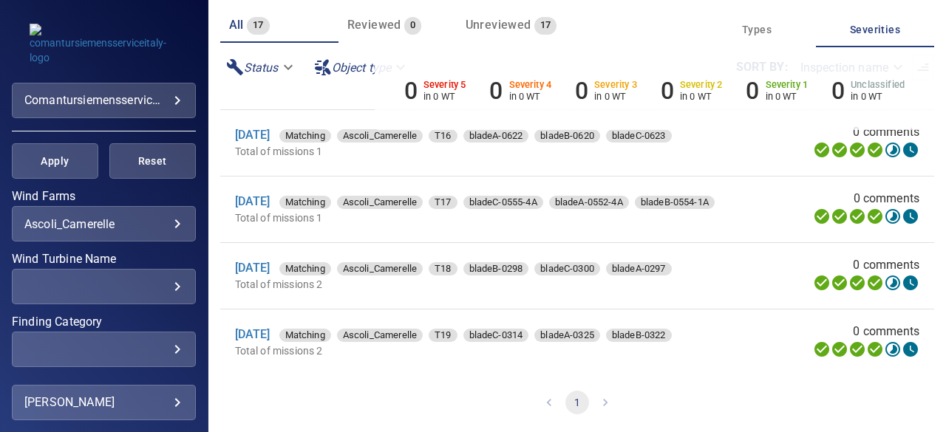
scroll to position [114, 0]
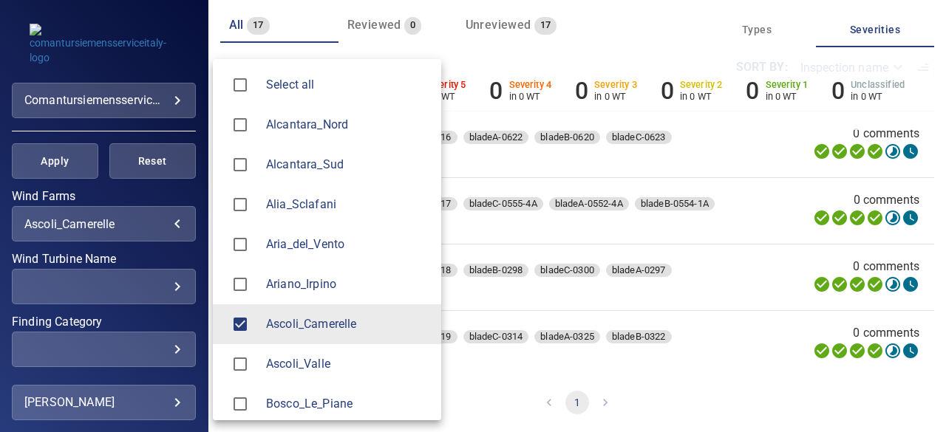
click at [165, 230] on body "**********" at bounding box center [473, 216] width 946 height 432
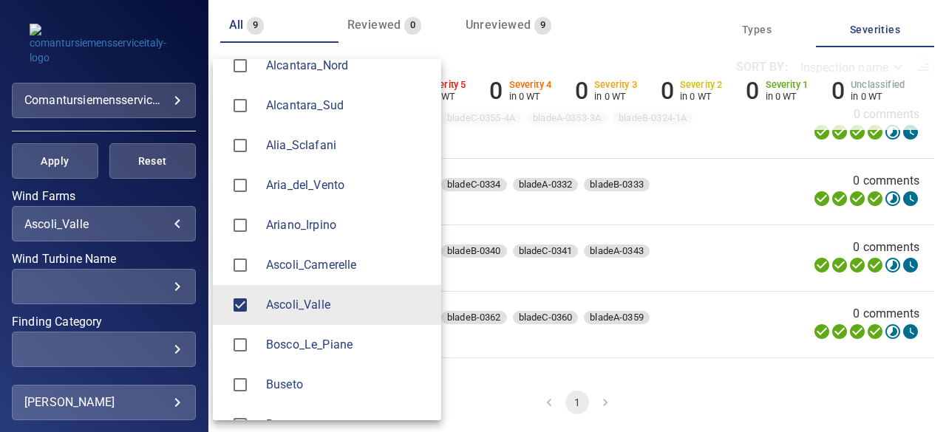
scroll to position [89, 0]
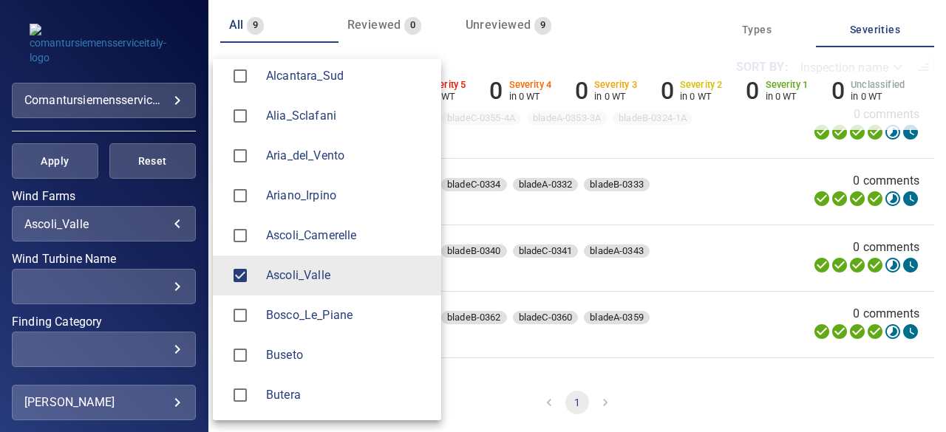
click at [918, 364] on div at bounding box center [473, 216] width 946 height 432
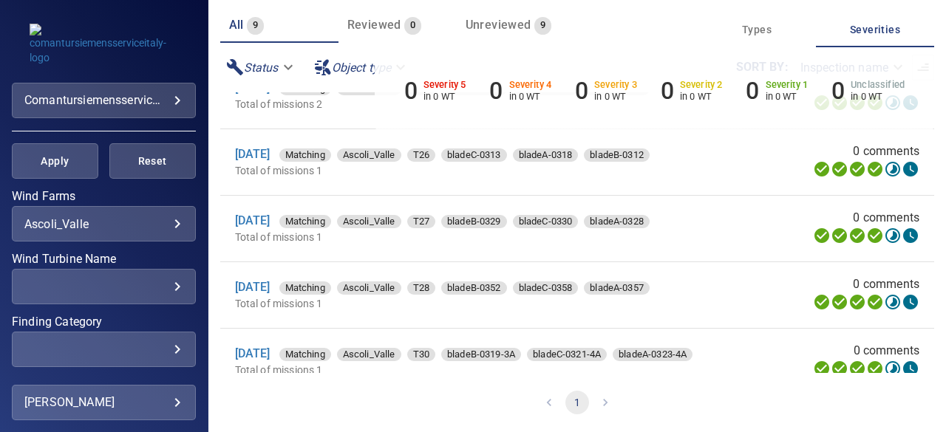
scroll to position [319, 0]
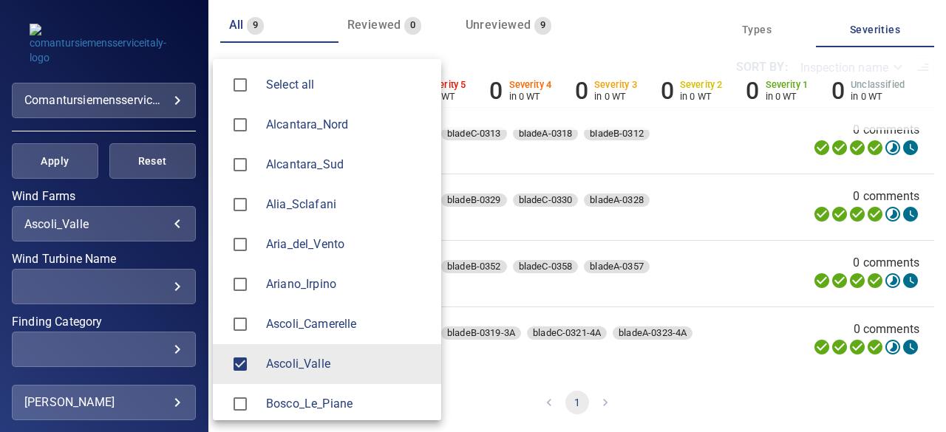
click at [169, 225] on body "**********" at bounding box center [473, 216] width 946 height 432
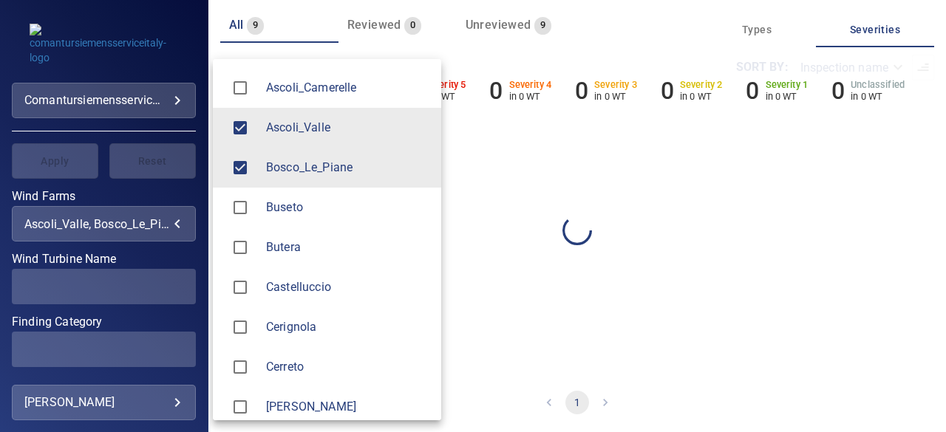
scroll to position [0, 0]
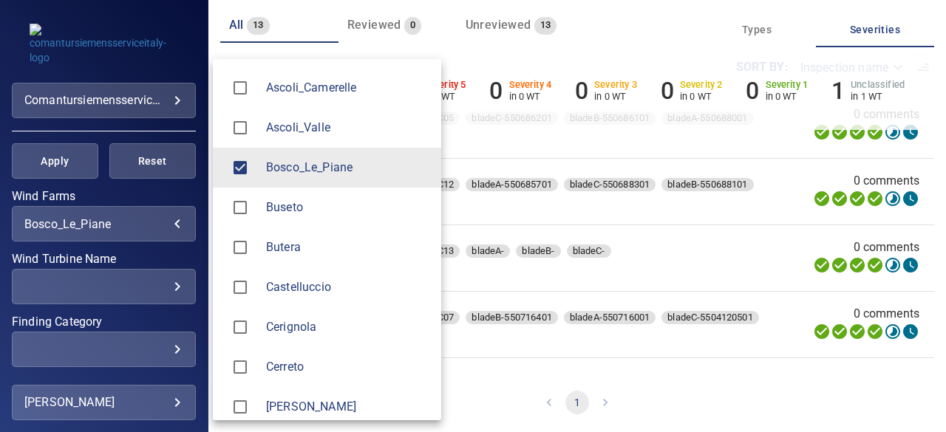
click at [919, 366] on div at bounding box center [473, 216] width 946 height 432
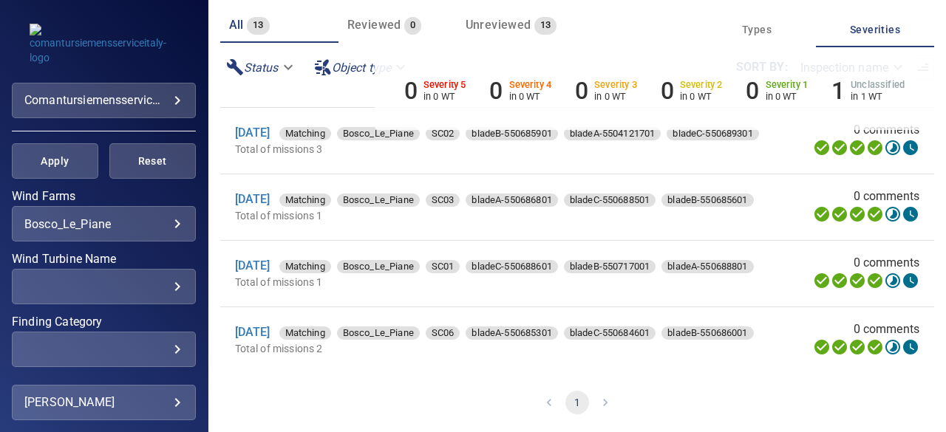
scroll to position [605, 0]
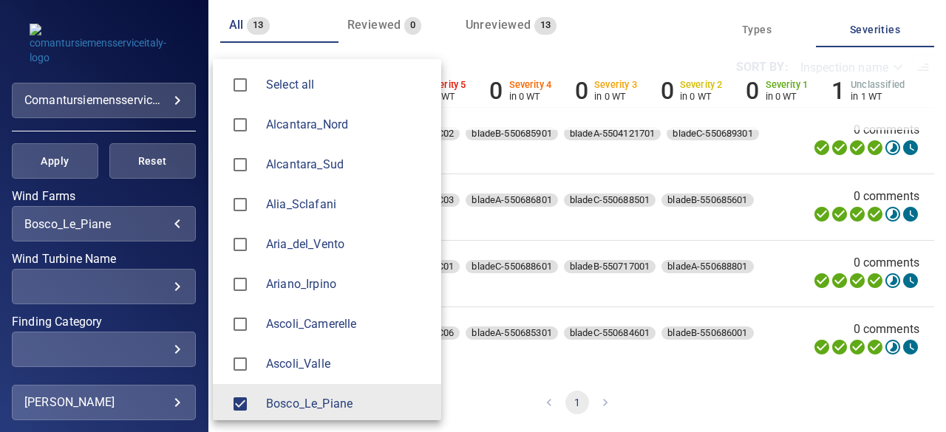
click at [169, 225] on body "**********" at bounding box center [473, 216] width 946 height 432
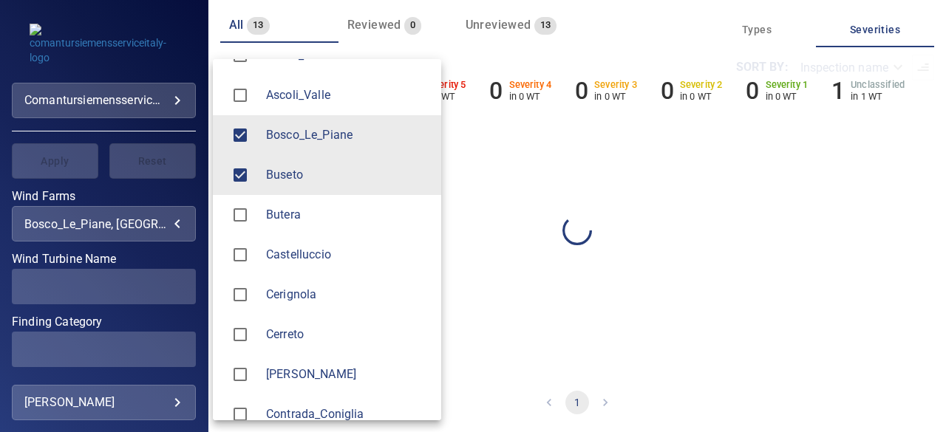
scroll to position [0, 0]
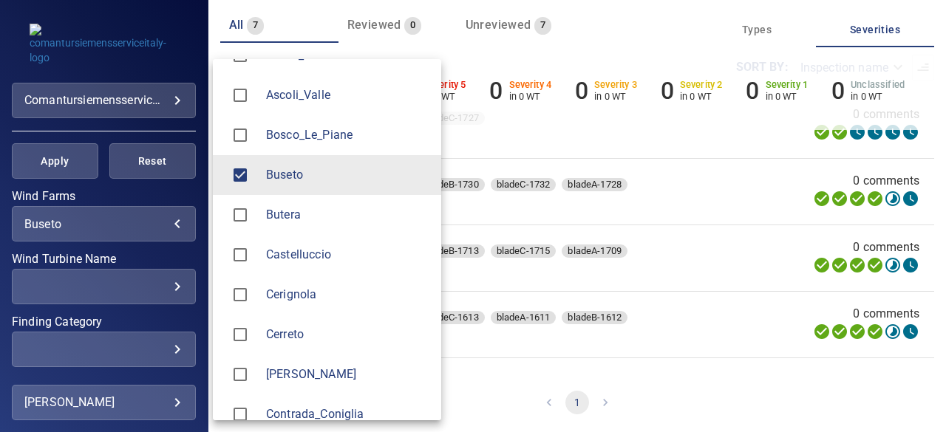
click at [914, 365] on div at bounding box center [473, 216] width 946 height 432
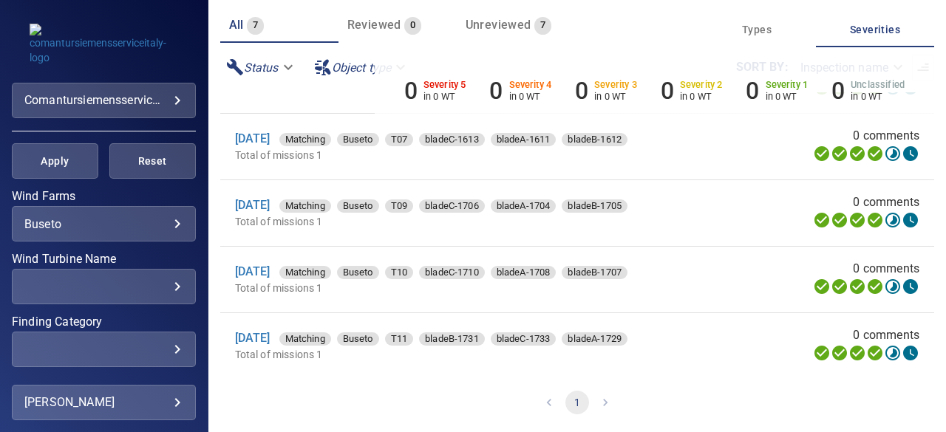
scroll to position [185, 0]
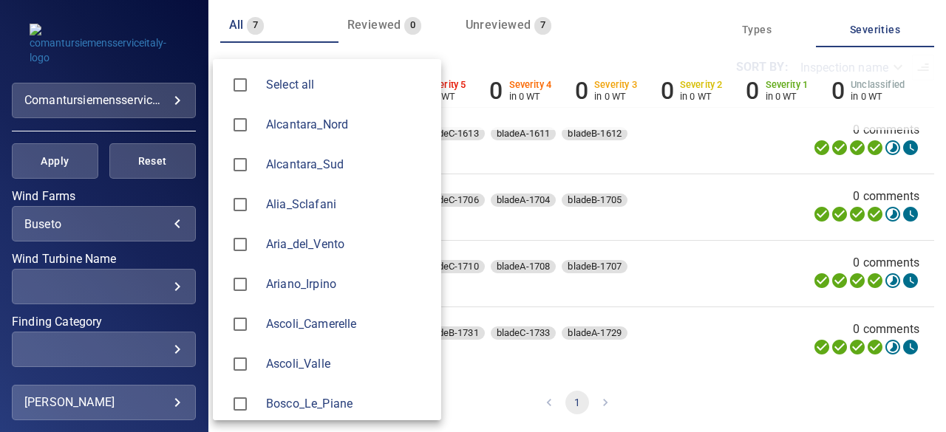
click at [163, 225] on body "**********" at bounding box center [473, 216] width 946 height 432
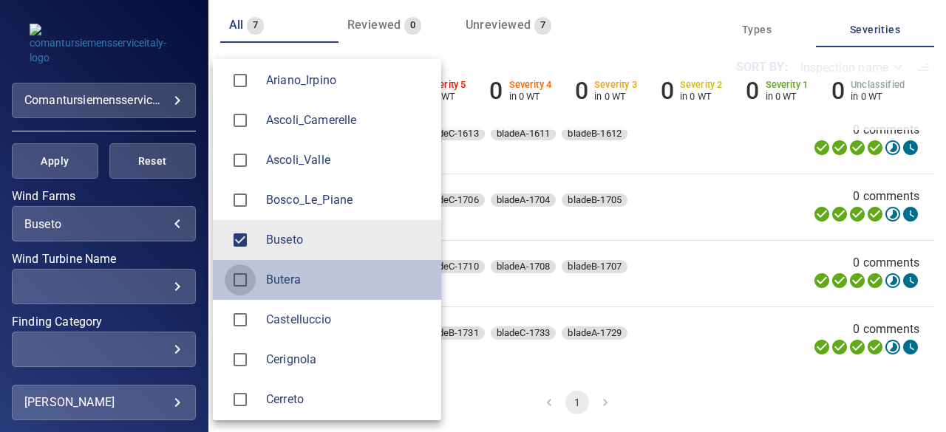
scroll to position [0, 0]
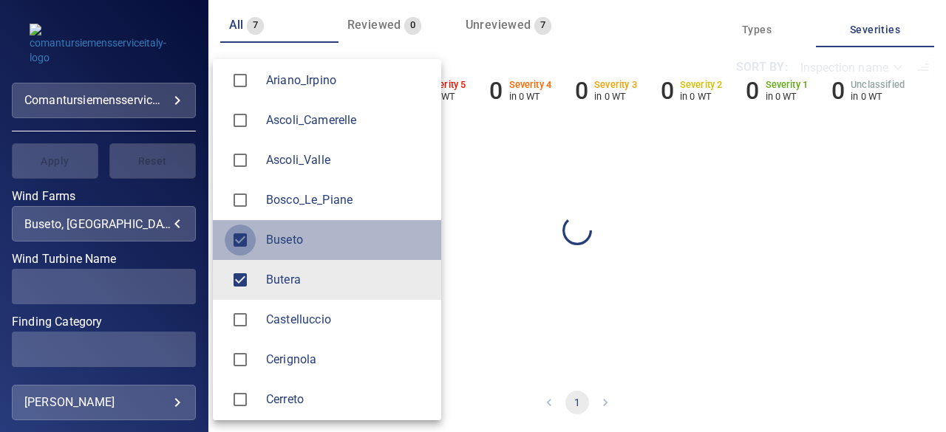
type input "******"
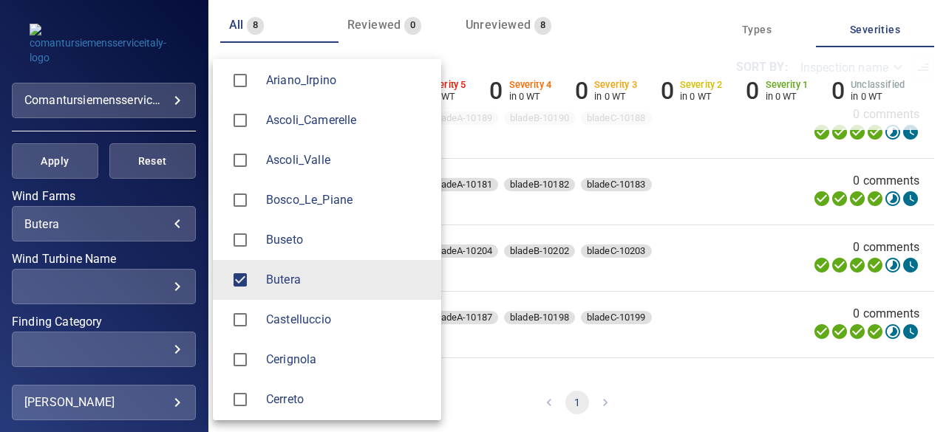
click at [755, 406] on div at bounding box center [473, 216] width 946 height 432
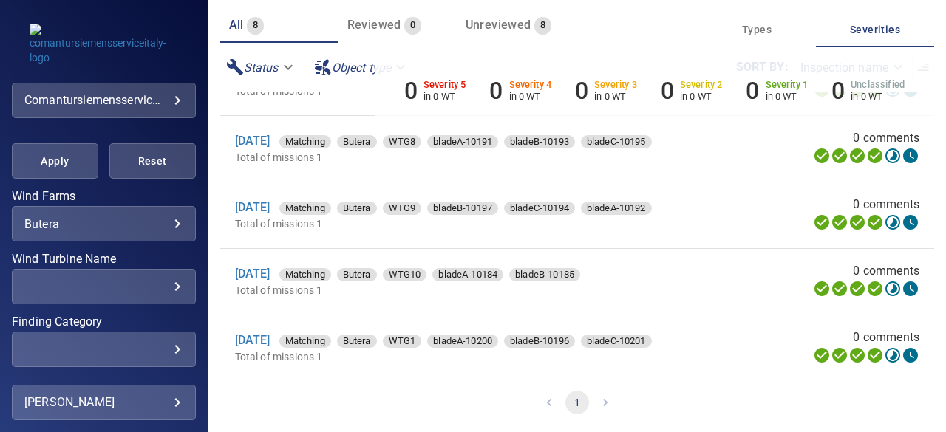
scroll to position [252, 0]
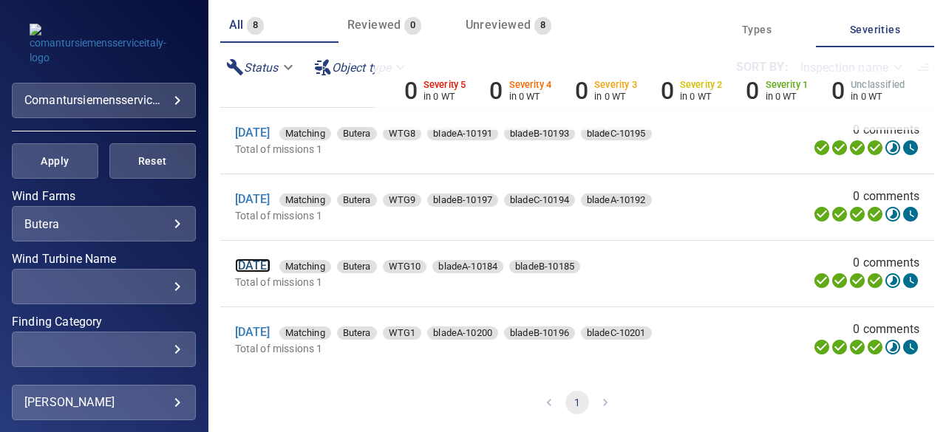
click at [259, 265] on link "[DATE]" at bounding box center [252, 266] width 35 height 14
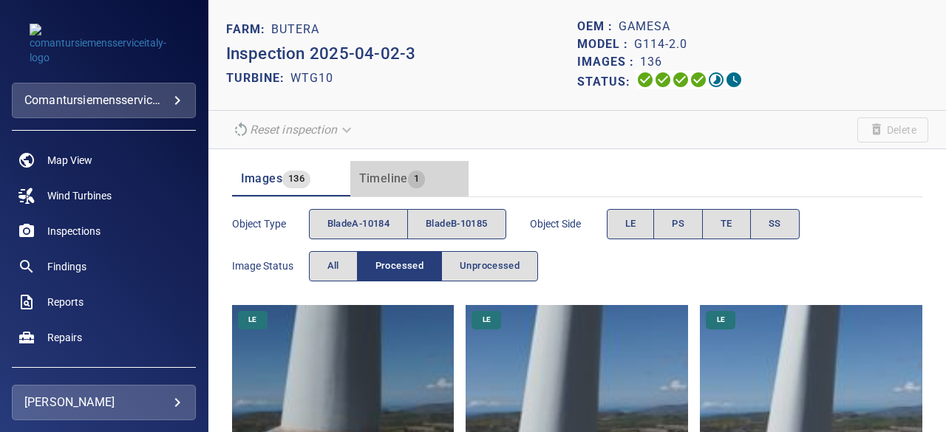
click at [377, 179] on span "Timeline" at bounding box center [383, 178] width 49 height 14
